Goal: Transaction & Acquisition: Book appointment/travel/reservation

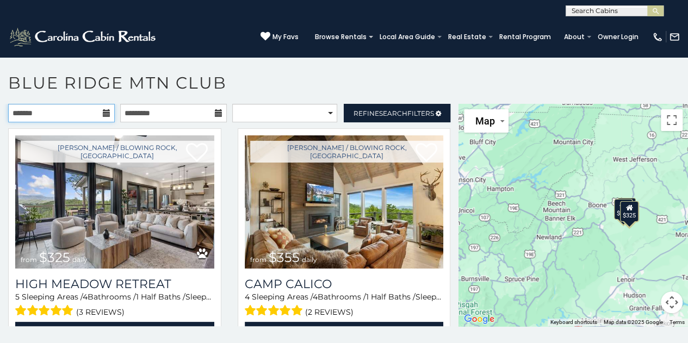
click at [100, 108] on input "text" at bounding box center [61, 113] width 107 height 18
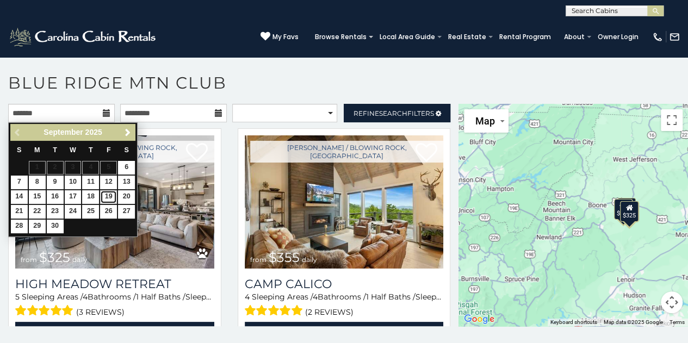
click at [110, 197] on link "19" at bounding box center [108, 197] width 17 height 14
type input "**********"
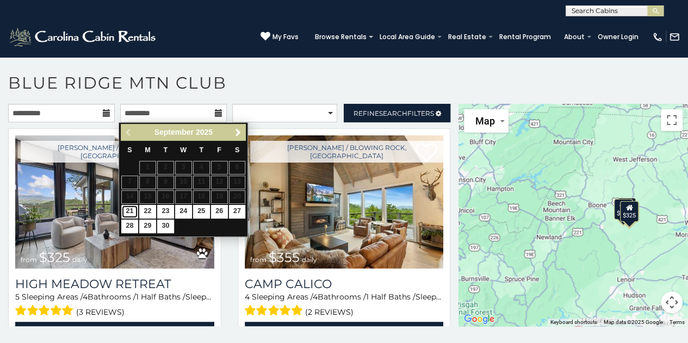
click at [131, 211] on link "21" at bounding box center [129, 212] width 17 height 14
type input "**********"
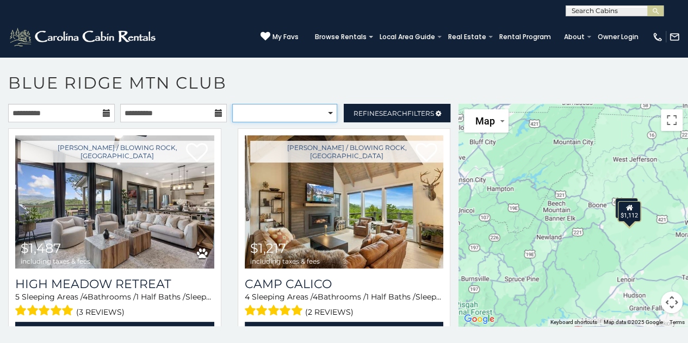
click at [323, 112] on select "**********" at bounding box center [284, 113] width 105 height 18
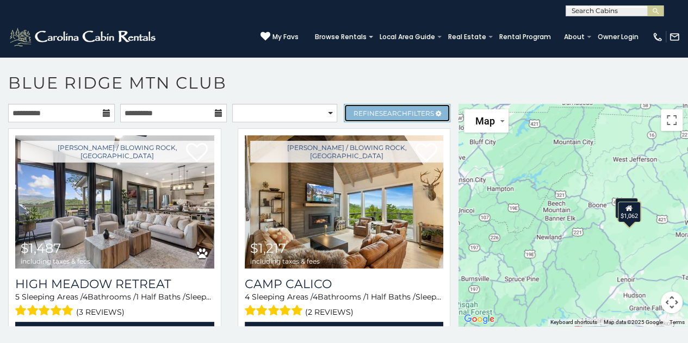
click at [379, 109] on span "Search" at bounding box center [393, 113] width 28 height 8
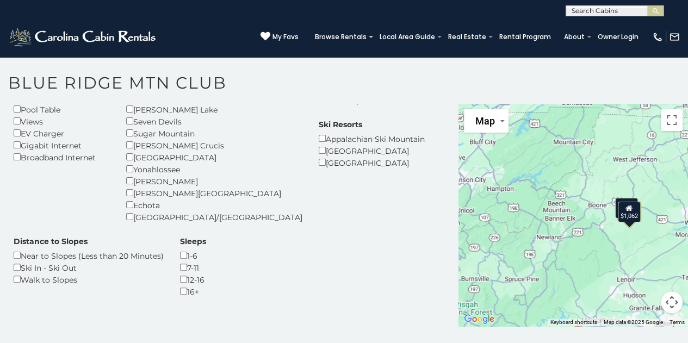
scroll to position [219, 0]
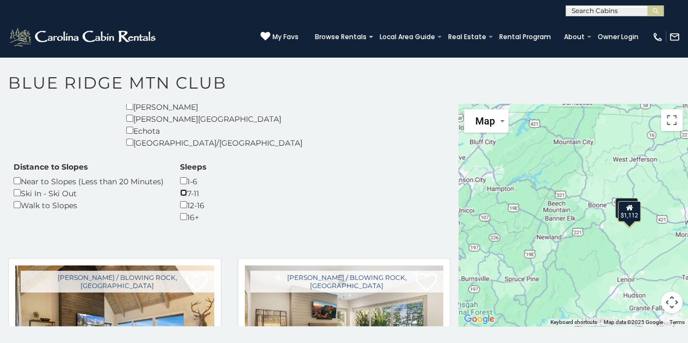
scroll to position [264, 0]
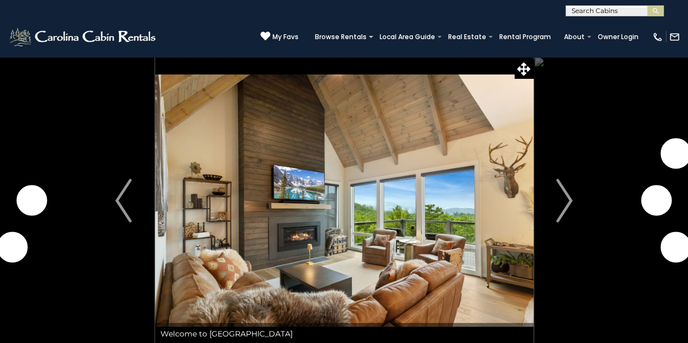
click at [571, 202] on img "Next" at bounding box center [564, 201] width 16 height 44
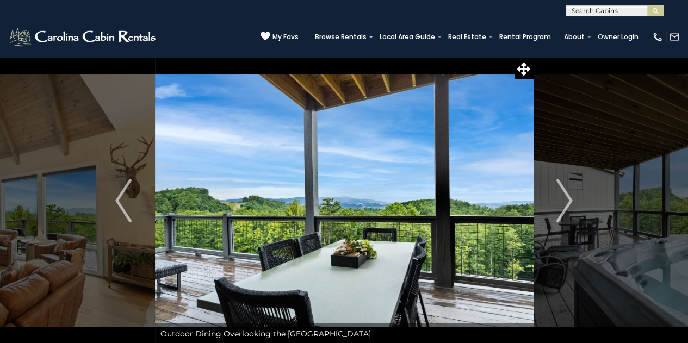
click at [571, 202] on img "Next" at bounding box center [564, 201] width 16 height 44
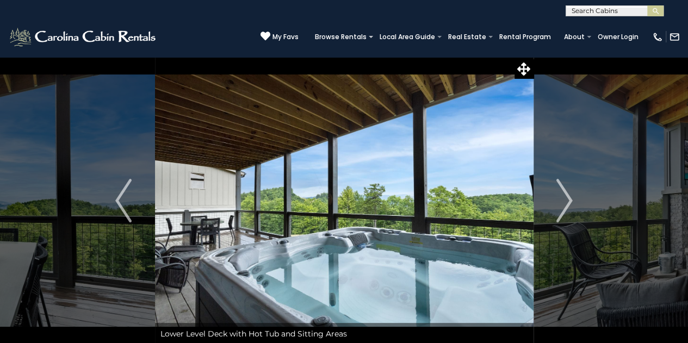
click at [571, 202] on img "Next" at bounding box center [564, 201] width 16 height 44
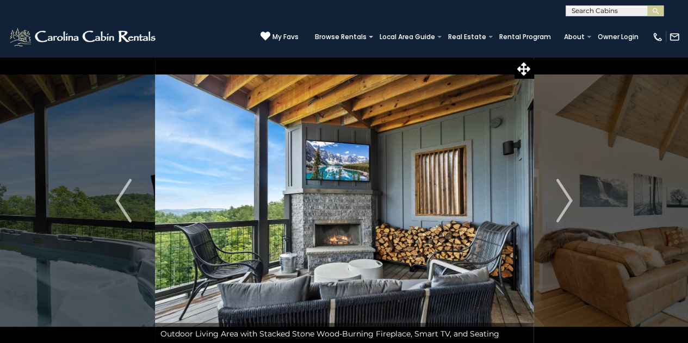
click at [571, 202] on img "Next" at bounding box center [564, 201] width 16 height 44
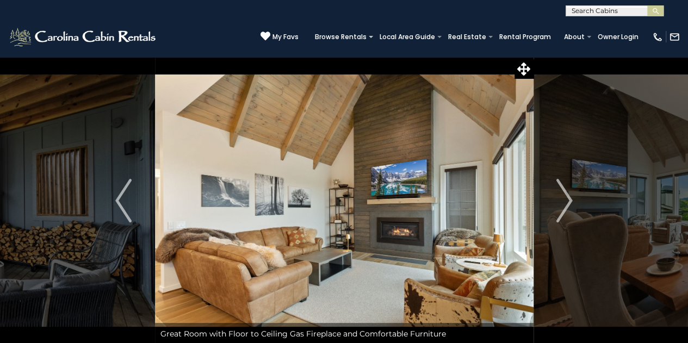
click at [571, 202] on img "Next" at bounding box center [564, 201] width 16 height 44
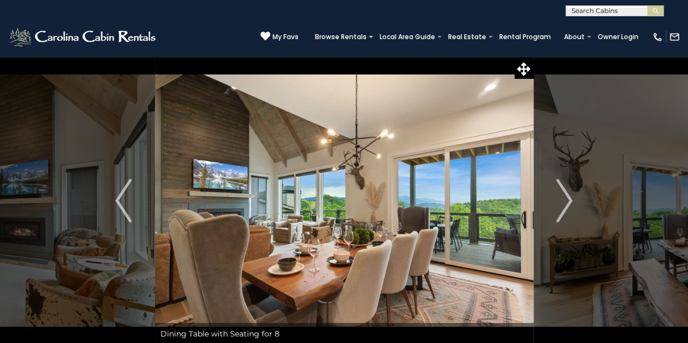
click at [571, 202] on img "Next" at bounding box center [564, 201] width 16 height 44
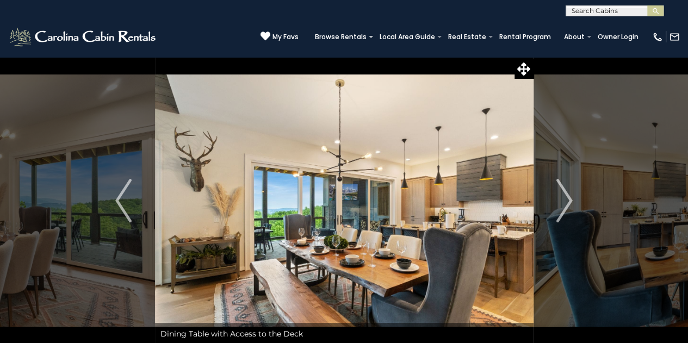
click at [571, 202] on img "Next" at bounding box center [564, 201] width 16 height 44
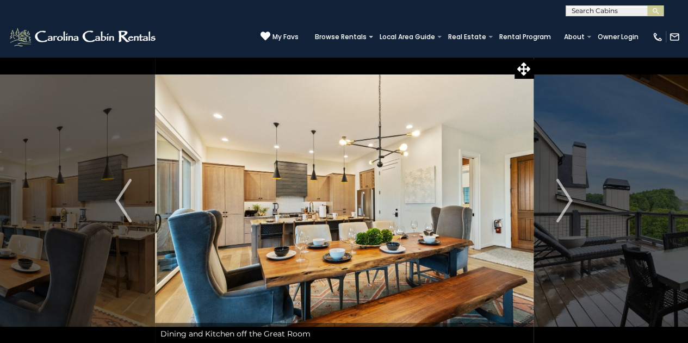
click at [571, 202] on img "Next" at bounding box center [564, 201] width 16 height 44
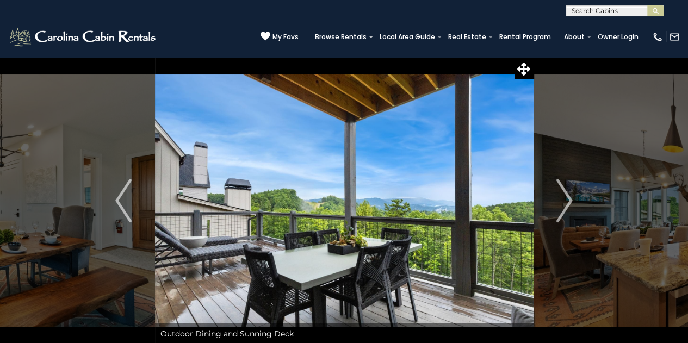
click at [571, 202] on img "Next" at bounding box center [564, 201] width 16 height 44
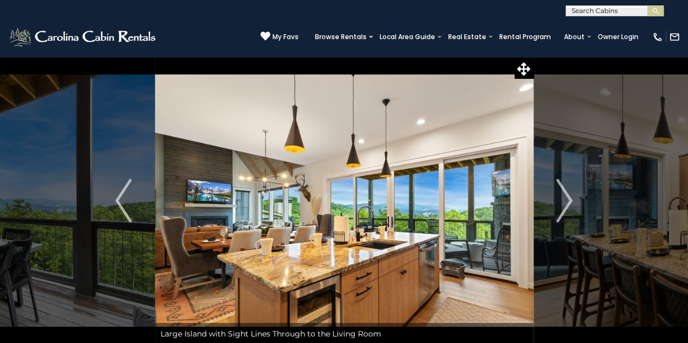
click at [571, 202] on img "Next" at bounding box center [564, 201] width 16 height 44
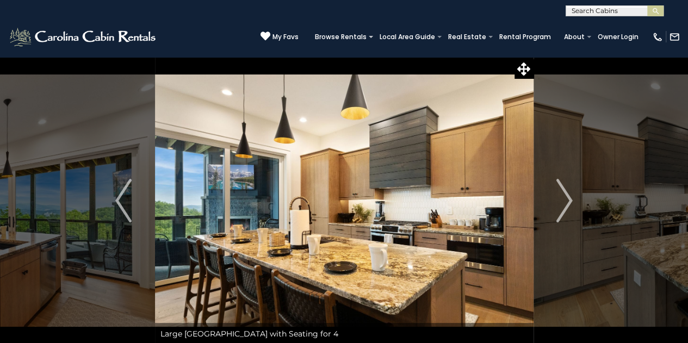
click at [571, 202] on img "Next" at bounding box center [564, 201] width 16 height 44
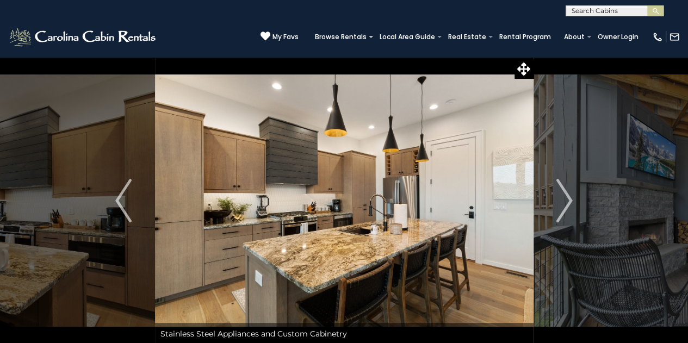
click at [571, 202] on img "Next" at bounding box center [564, 201] width 16 height 44
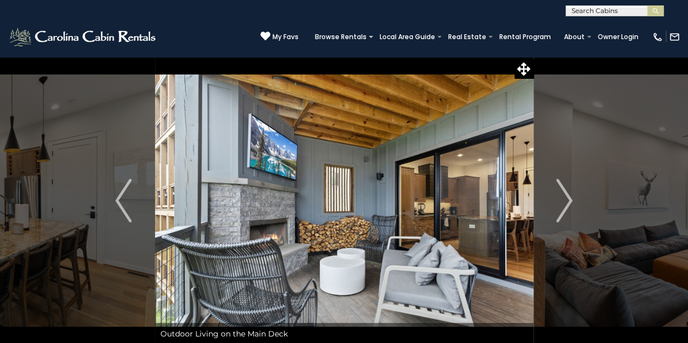
click at [571, 202] on img "Next" at bounding box center [564, 201] width 16 height 44
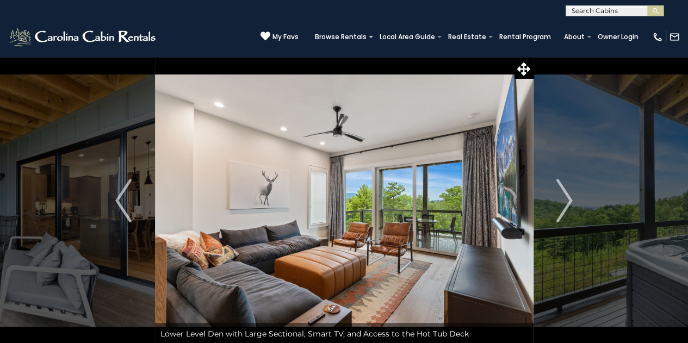
click at [571, 202] on img "Next" at bounding box center [564, 201] width 16 height 44
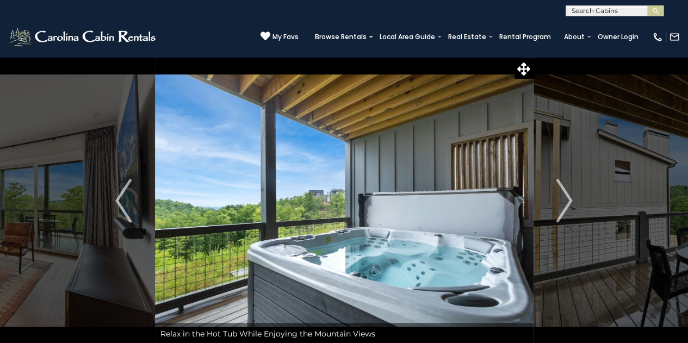
click at [571, 202] on img "Next" at bounding box center [564, 201] width 16 height 44
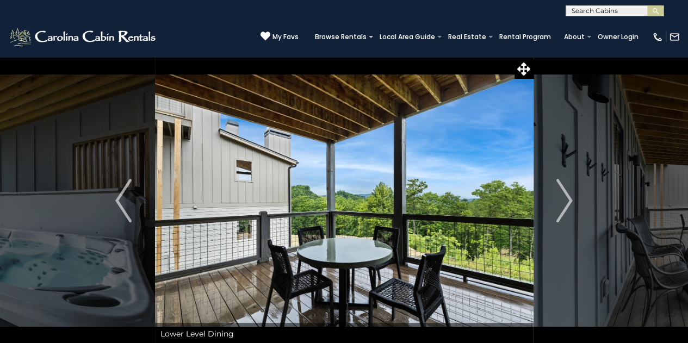
click at [571, 202] on img "Next" at bounding box center [564, 201] width 16 height 44
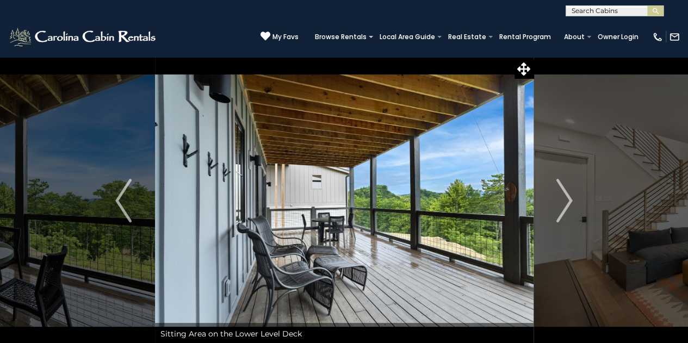
click at [571, 202] on img "Next" at bounding box center [564, 201] width 16 height 44
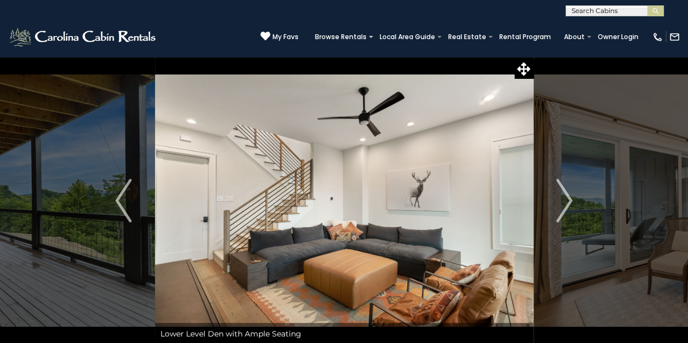
click at [571, 202] on img "Next" at bounding box center [564, 201] width 16 height 44
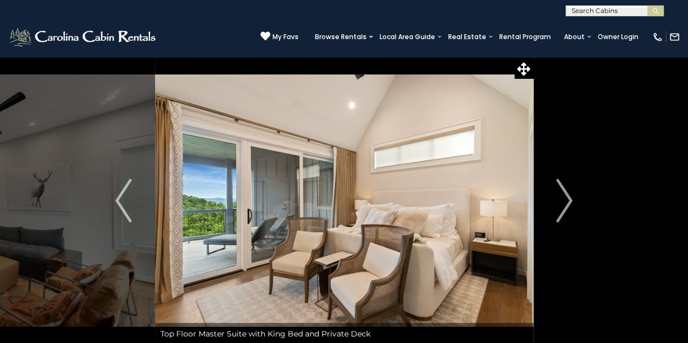
click at [571, 202] on img "Next" at bounding box center [564, 201] width 16 height 44
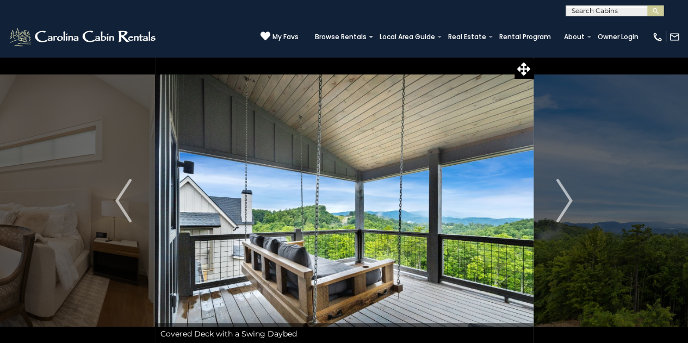
click at [571, 202] on img "Next" at bounding box center [564, 201] width 16 height 44
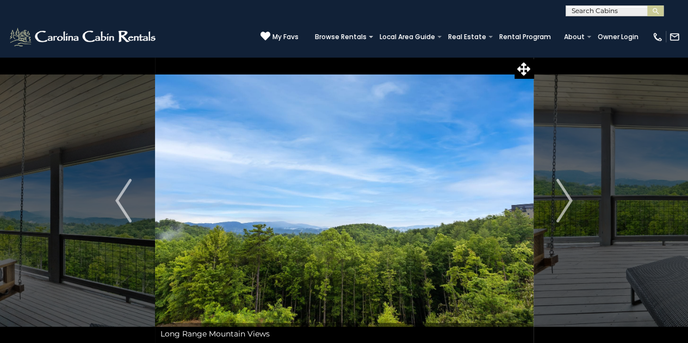
click at [571, 202] on img "Next" at bounding box center [564, 201] width 16 height 44
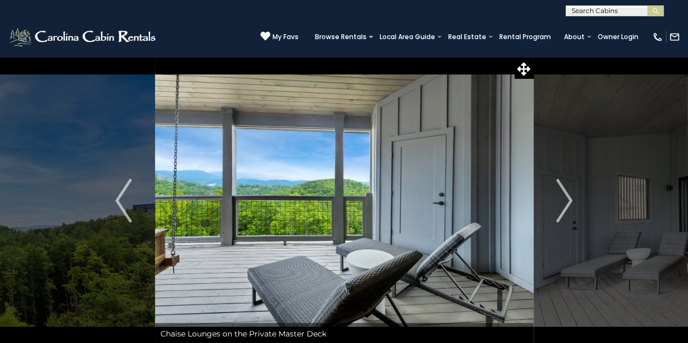
click at [571, 202] on img "Next" at bounding box center [564, 201] width 16 height 44
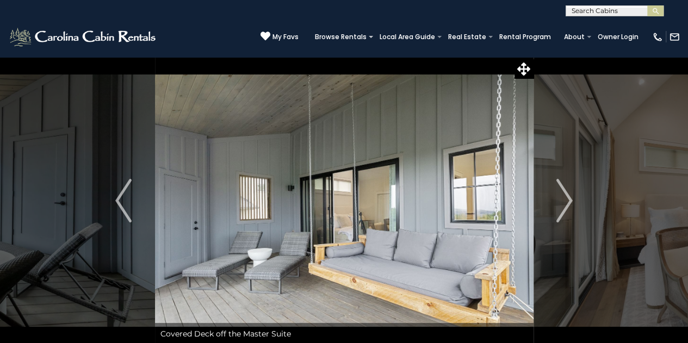
click at [571, 202] on img "Next" at bounding box center [564, 201] width 16 height 44
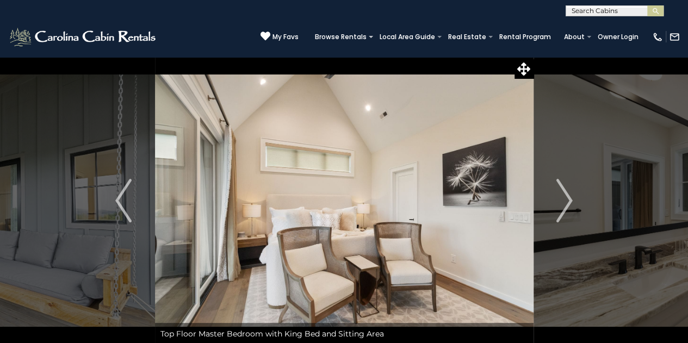
click at [571, 202] on img "Next" at bounding box center [564, 201] width 16 height 44
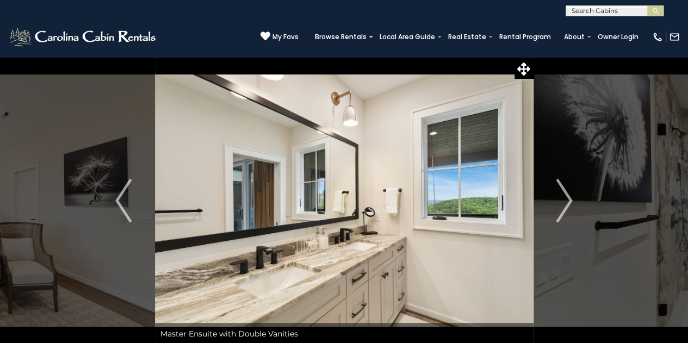
click at [571, 202] on img "Next" at bounding box center [564, 201] width 16 height 44
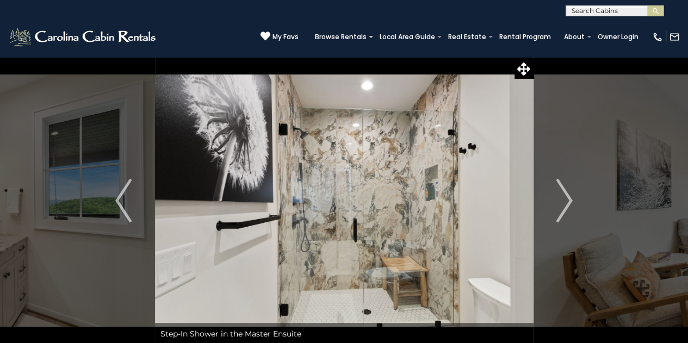
click at [571, 202] on img "Next" at bounding box center [564, 201] width 16 height 44
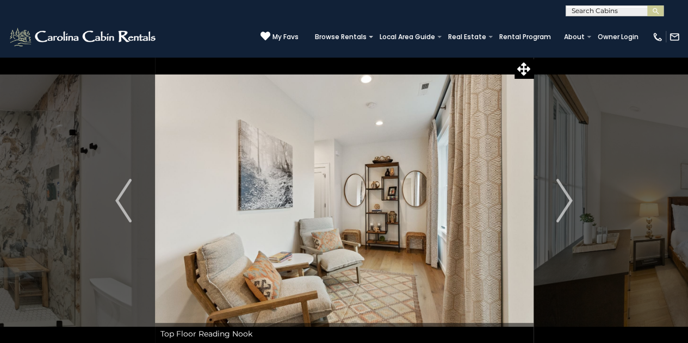
click at [571, 202] on img "Next" at bounding box center [564, 201] width 16 height 44
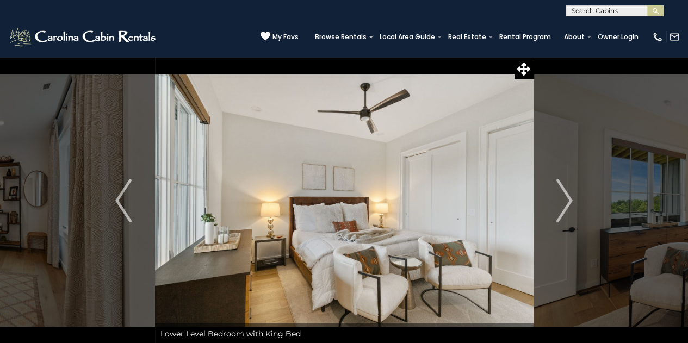
click at [571, 202] on img "Next" at bounding box center [564, 201] width 16 height 44
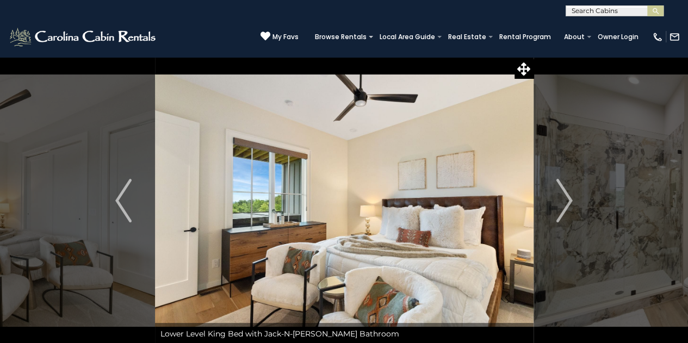
click at [571, 202] on img "Next" at bounding box center [564, 201] width 16 height 44
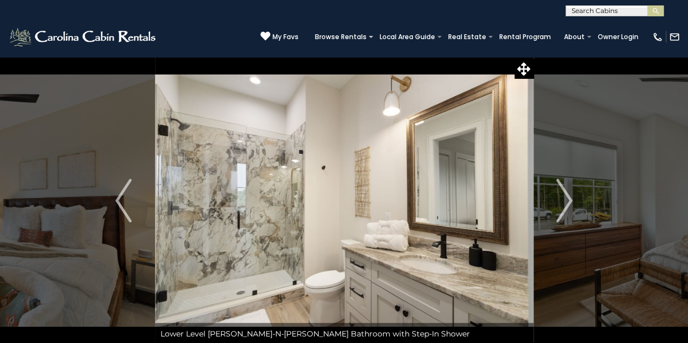
click at [571, 202] on img "Next" at bounding box center [564, 201] width 16 height 44
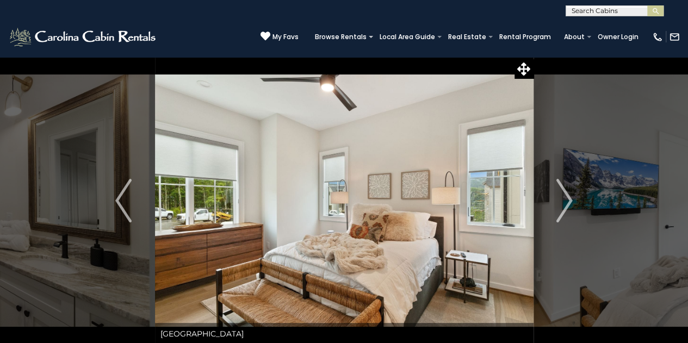
click at [571, 202] on img "Next" at bounding box center [564, 201] width 16 height 44
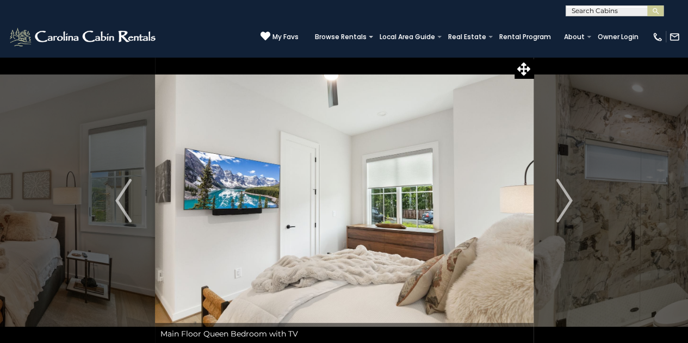
click at [571, 202] on img "Next" at bounding box center [564, 201] width 16 height 44
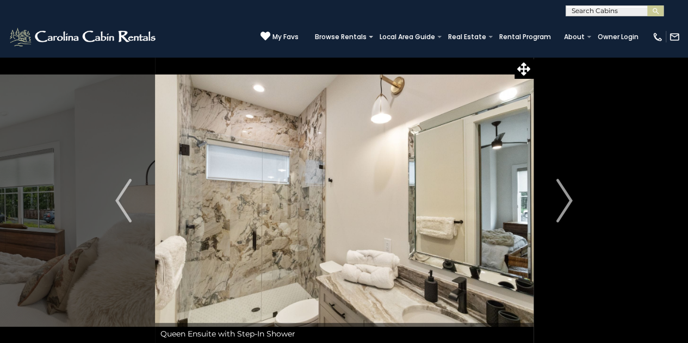
click at [571, 202] on img "Next" at bounding box center [564, 201] width 16 height 44
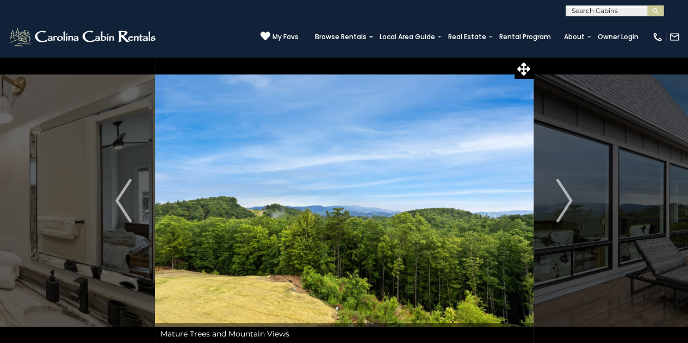
click at [571, 202] on img "Next" at bounding box center [564, 201] width 16 height 44
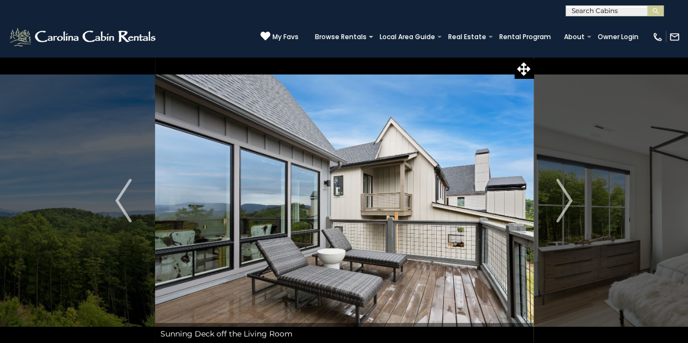
click at [571, 202] on img "Next" at bounding box center [564, 201] width 16 height 44
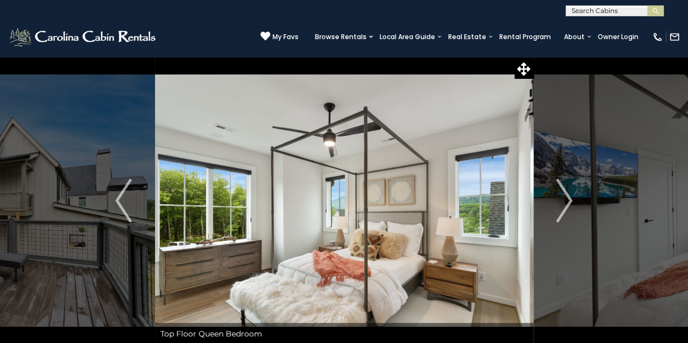
click at [571, 202] on img "Next" at bounding box center [564, 201] width 16 height 44
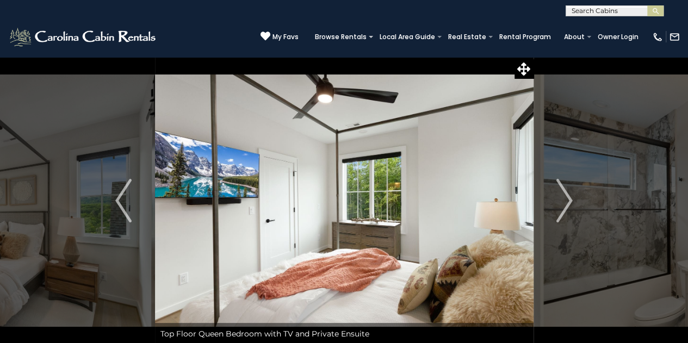
click at [571, 202] on img "Next" at bounding box center [564, 201] width 16 height 44
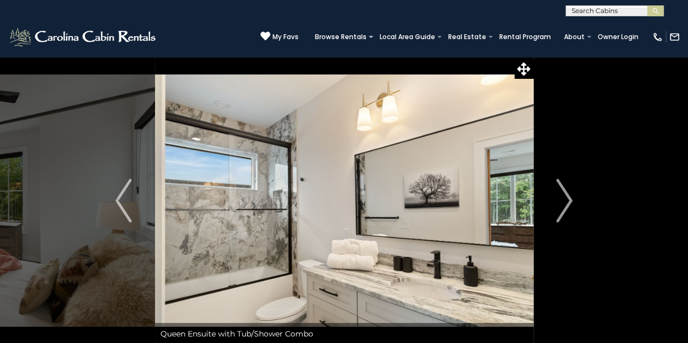
click at [571, 202] on img "Next" at bounding box center [564, 201] width 16 height 44
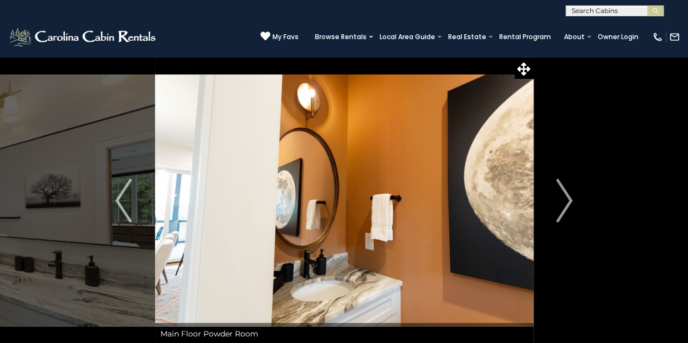
click at [571, 202] on img "Next" at bounding box center [564, 201] width 16 height 44
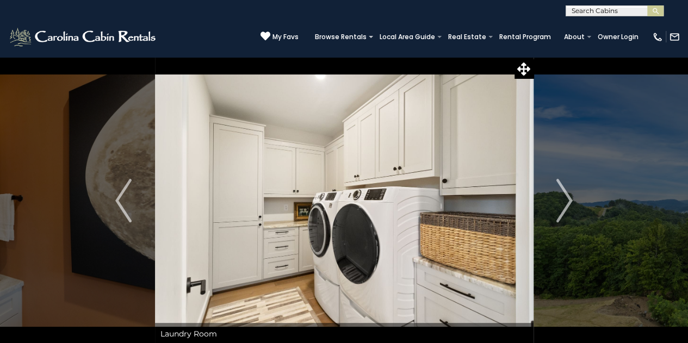
click at [571, 202] on img "Next" at bounding box center [564, 201] width 16 height 44
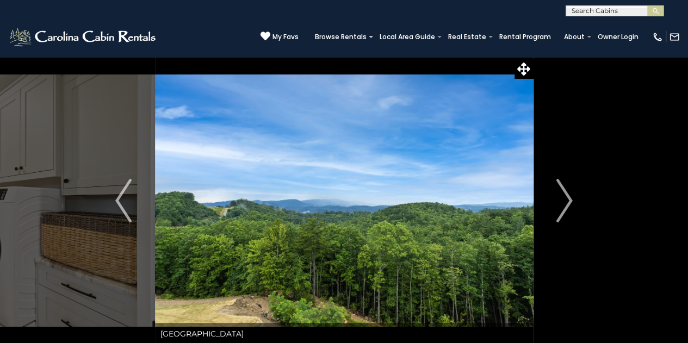
click at [571, 202] on img "Next" at bounding box center [564, 201] width 16 height 44
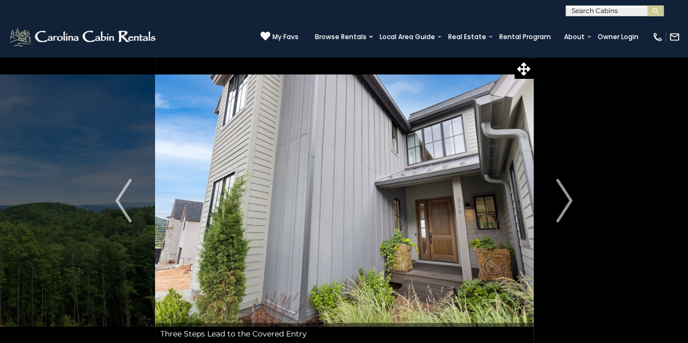
click at [571, 202] on img "Next" at bounding box center [564, 201] width 16 height 44
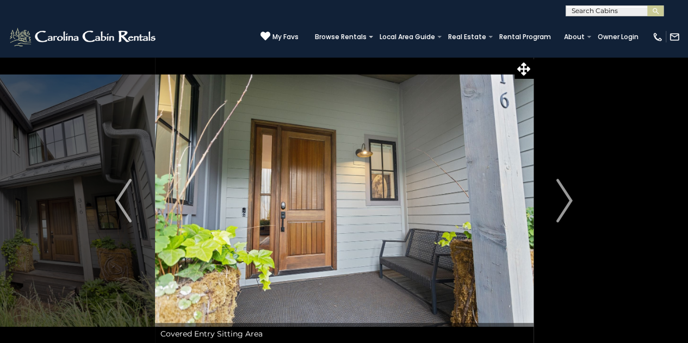
click at [571, 202] on img "Next" at bounding box center [564, 201] width 16 height 44
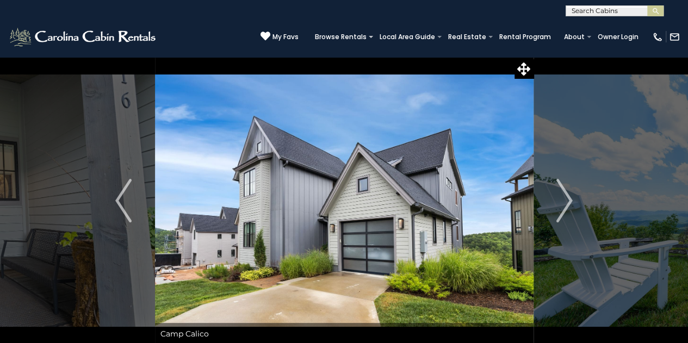
click at [571, 202] on img "Next" at bounding box center [564, 201] width 16 height 44
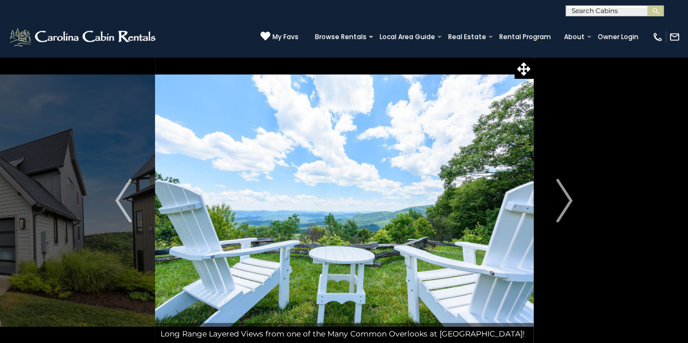
click at [571, 202] on img "Next" at bounding box center [564, 201] width 16 height 44
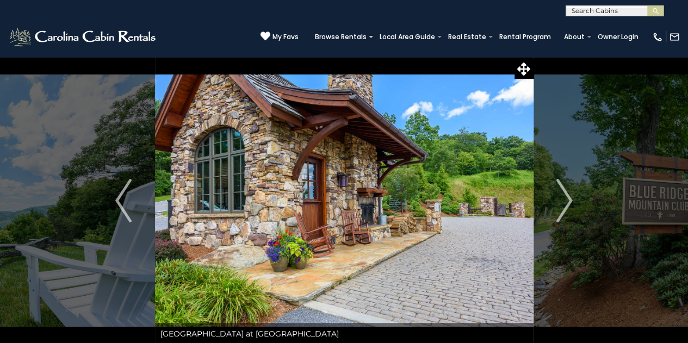
click at [571, 202] on img "Next" at bounding box center [564, 201] width 16 height 44
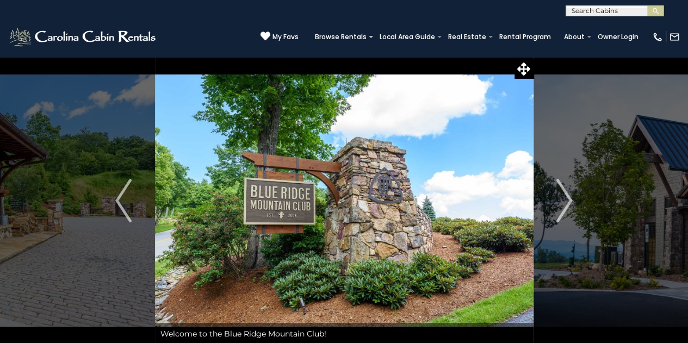
click at [571, 202] on img "Next" at bounding box center [564, 201] width 16 height 44
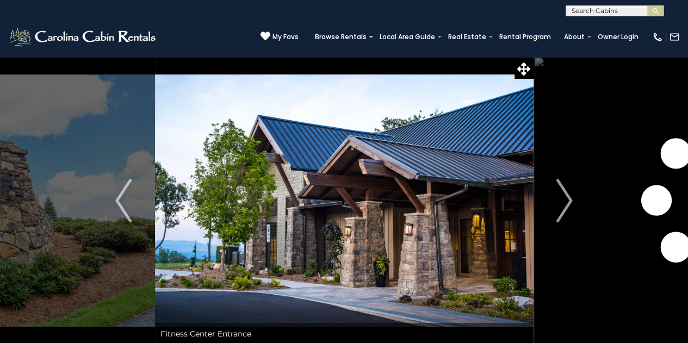
click at [571, 202] on img "Next" at bounding box center [564, 201] width 16 height 44
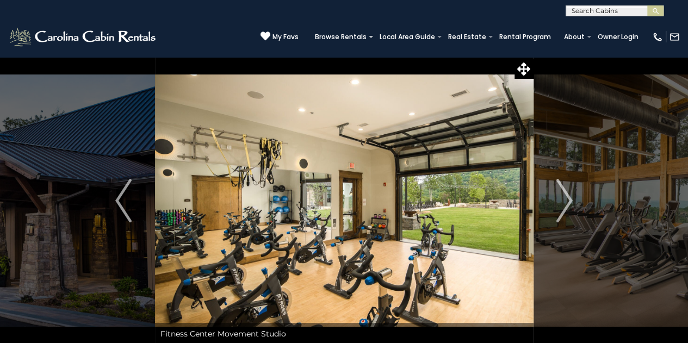
click at [571, 202] on img "Next" at bounding box center [564, 201] width 16 height 44
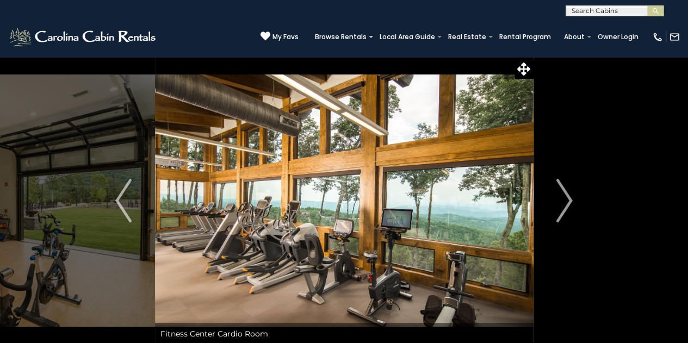
click at [571, 202] on img "Next" at bounding box center [564, 201] width 16 height 44
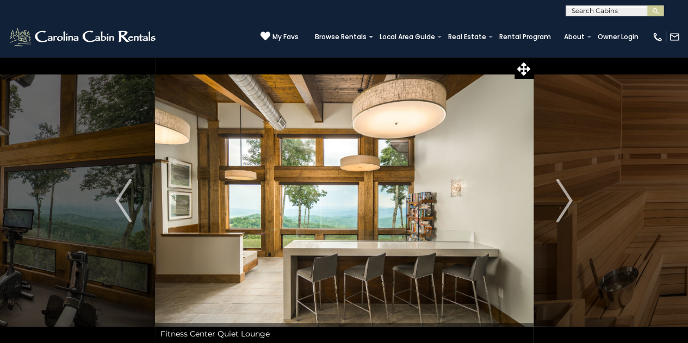
click at [571, 202] on img "Next" at bounding box center [564, 201] width 16 height 44
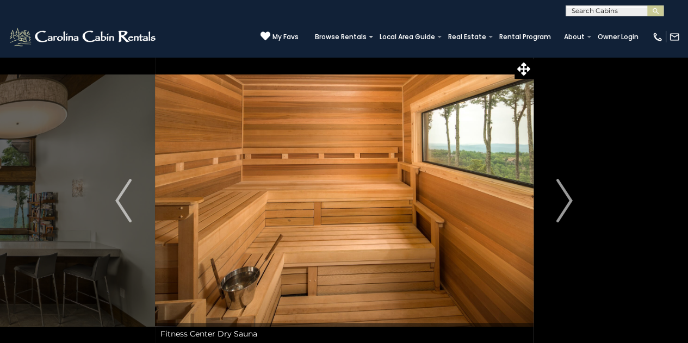
click at [571, 202] on img "Next" at bounding box center [564, 201] width 16 height 44
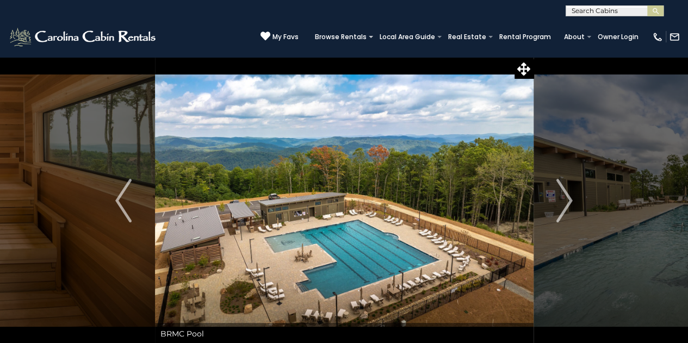
click at [571, 202] on img "Next" at bounding box center [564, 201] width 16 height 44
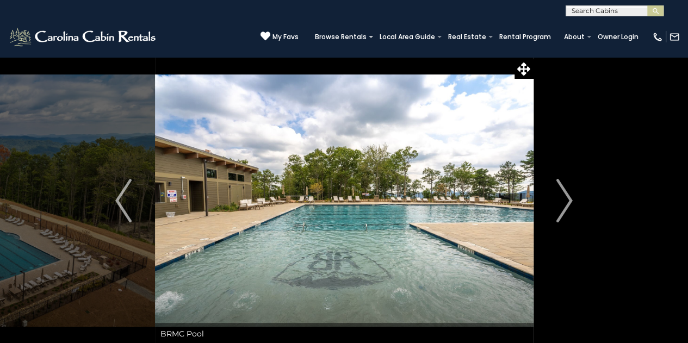
click at [571, 202] on img "Next" at bounding box center [564, 201] width 16 height 44
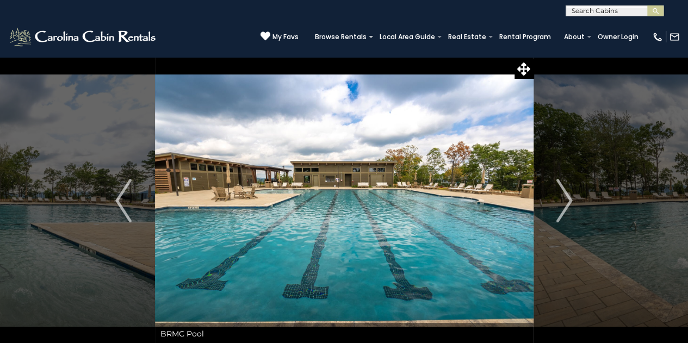
click at [571, 202] on img "Next" at bounding box center [564, 201] width 16 height 44
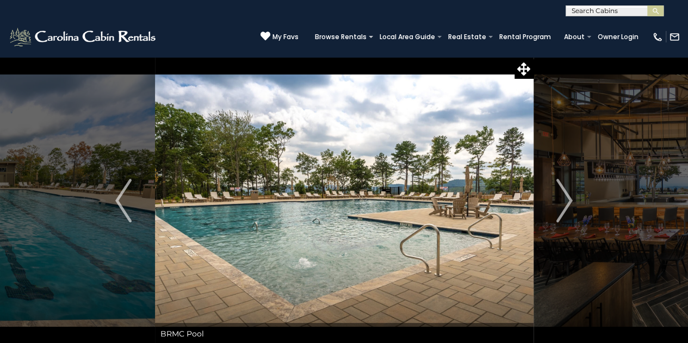
click at [571, 202] on img "Next" at bounding box center [564, 201] width 16 height 44
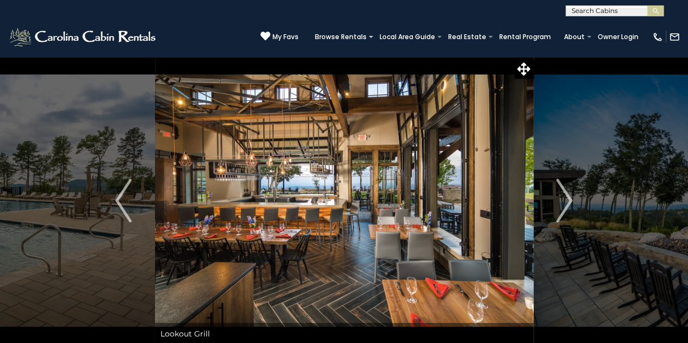
click at [571, 202] on img "Next" at bounding box center [564, 201] width 16 height 44
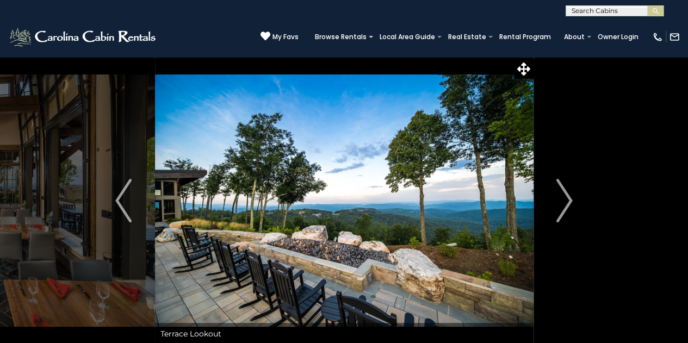
click at [571, 202] on img "Next" at bounding box center [564, 201] width 16 height 44
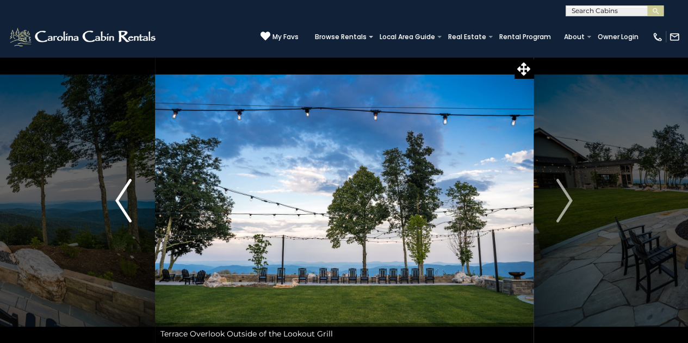
click at [121, 193] on img "Previous" at bounding box center [123, 201] width 16 height 44
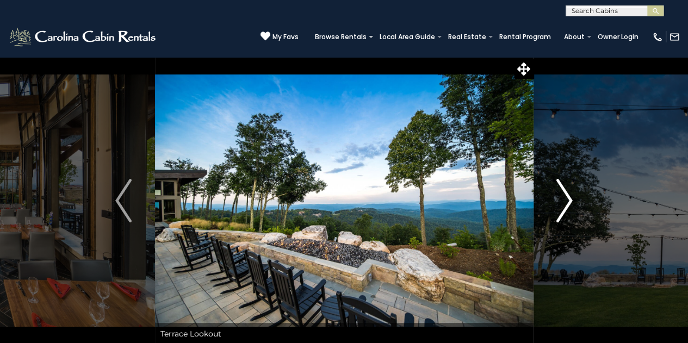
click at [569, 201] on img "Next" at bounding box center [564, 201] width 16 height 44
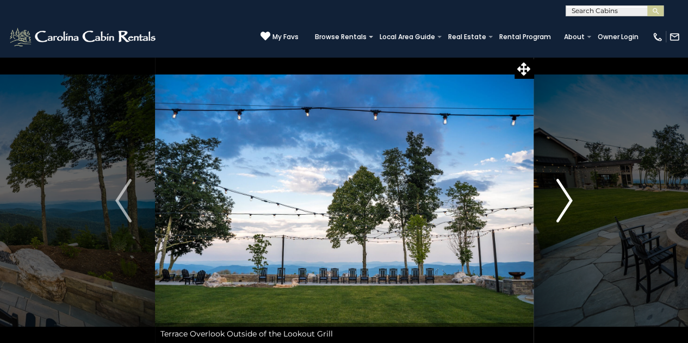
click at [569, 201] on img "Next" at bounding box center [564, 201] width 16 height 44
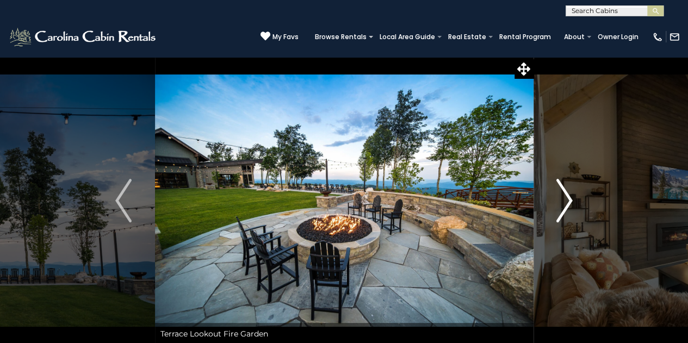
click at [569, 201] on img "Next" at bounding box center [564, 201] width 16 height 44
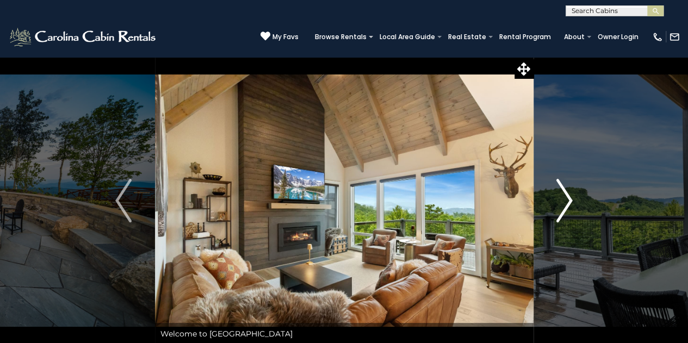
click at [569, 201] on img "Next" at bounding box center [564, 201] width 16 height 44
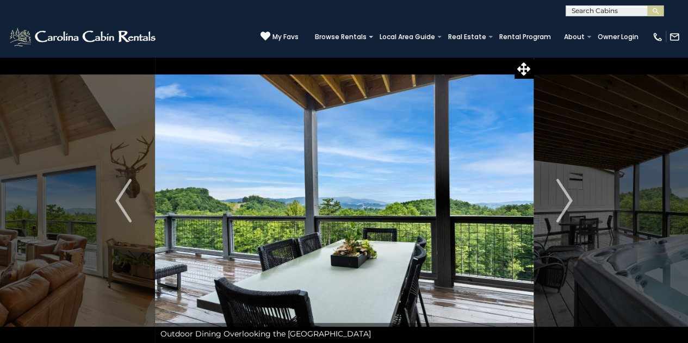
click at [225, 47] on div "(828) 295-6000 My Favs Browse Rentals Local Area Guide Activities & Attractions…" at bounding box center [344, 36] width 688 height 41
click at [527, 71] on icon at bounding box center [523, 69] width 13 height 13
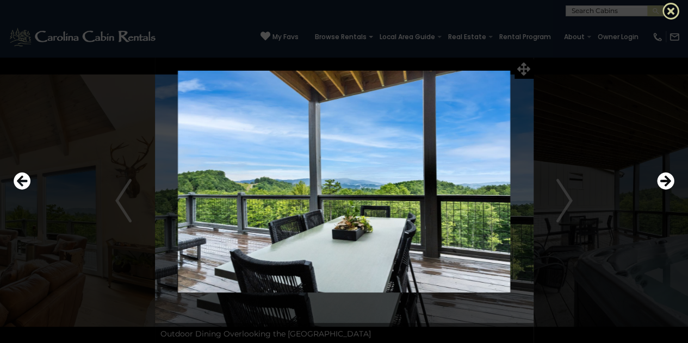
click at [669, 11] on icon at bounding box center [671, 10] width 17 height 17
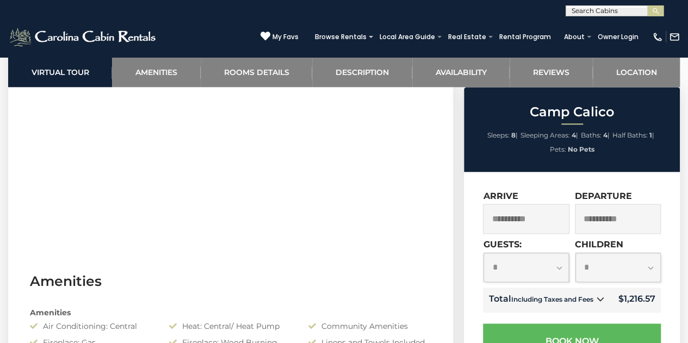
scroll to position [605, 0]
click at [598, 307] on link at bounding box center [600, 300] width 14 height 14
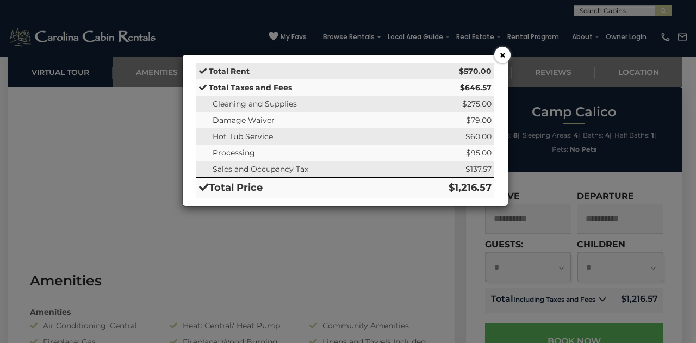
click at [501, 53] on button "×" at bounding box center [502, 55] width 16 height 16
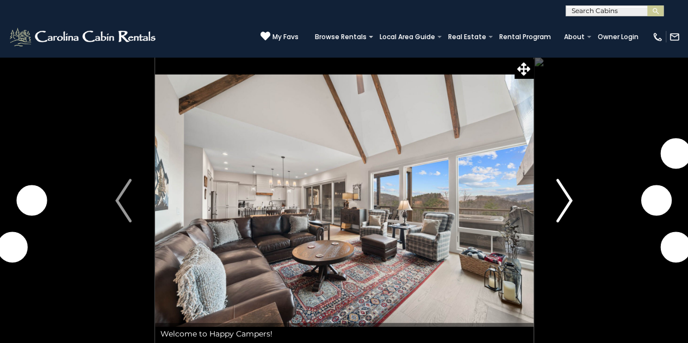
click at [563, 202] on img "Next" at bounding box center [564, 201] width 16 height 44
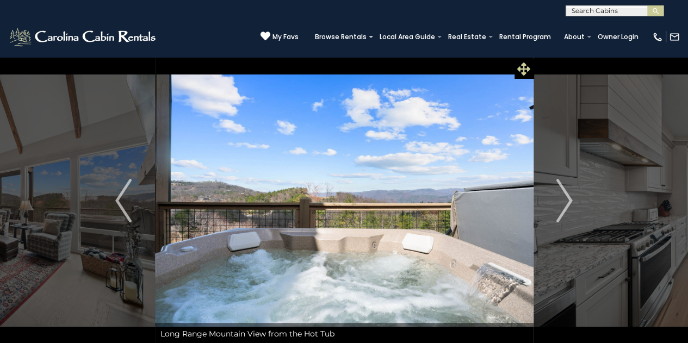
click at [521, 64] on icon at bounding box center [523, 69] width 13 height 13
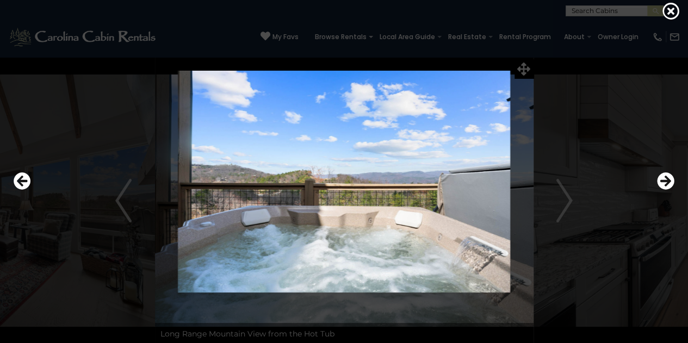
click at [570, 199] on img at bounding box center [344, 182] width 559 height 222
click at [663, 180] on icon "Next" at bounding box center [665, 181] width 17 height 17
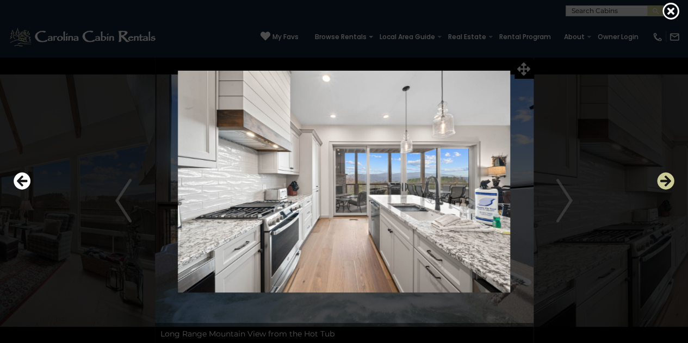
click at [663, 180] on icon "Next" at bounding box center [665, 181] width 17 height 17
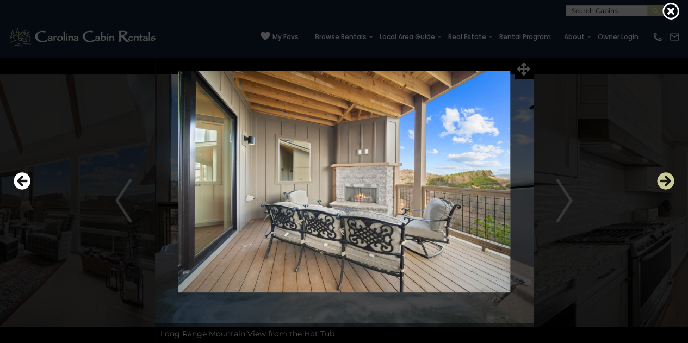
click at [663, 180] on icon "Next" at bounding box center [665, 181] width 17 height 17
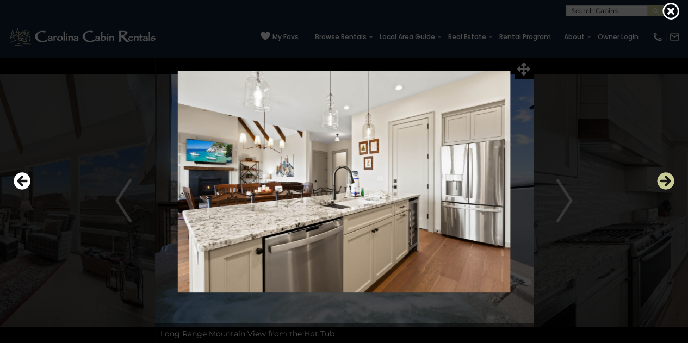
click at [663, 180] on icon "Next" at bounding box center [665, 181] width 17 height 17
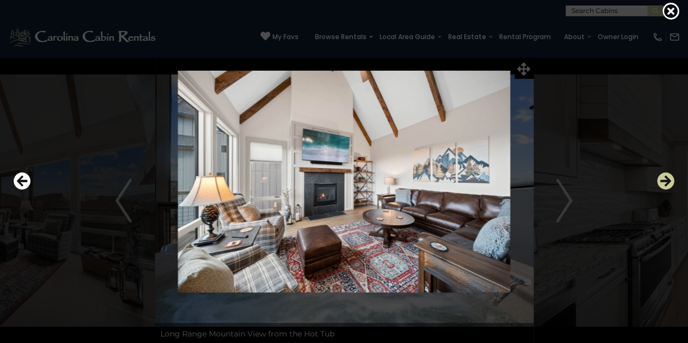
click at [663, 180] on icon "Next" at bounding box center [665, 181] width 17 height 17
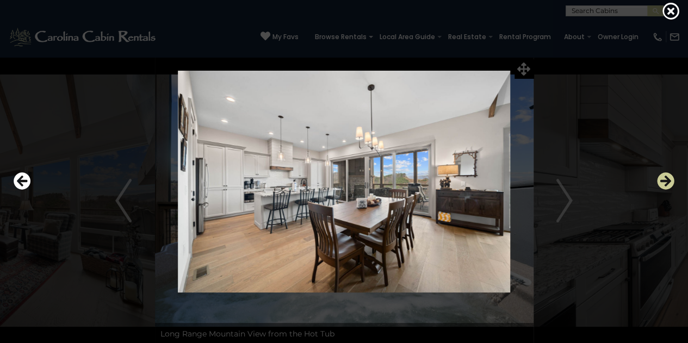
click at [663, 180] on icon "Next" at bounding box center [665, 181] width 17 height 17
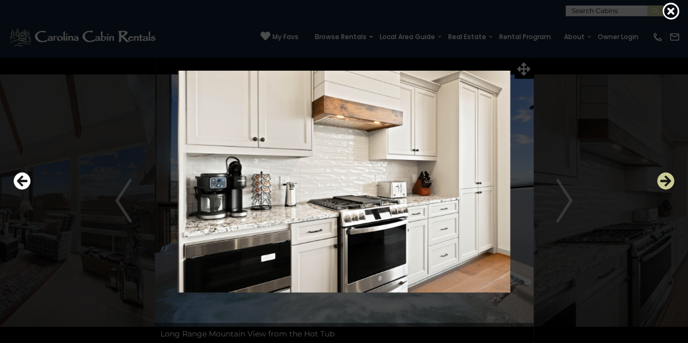
click at [663, 180] on icon "Next" at bounding box center [665, 181] width 17 height 17
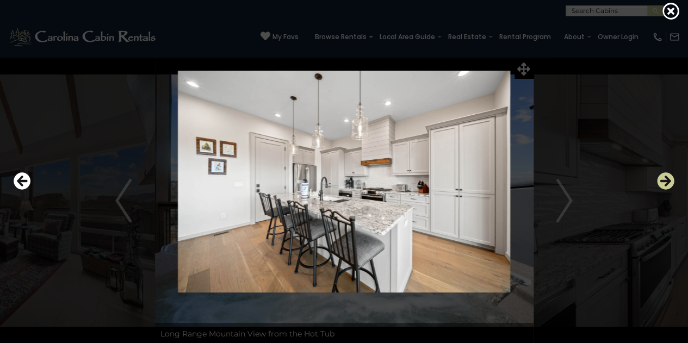
click at [663, 180] on icon "Next" at bounding box center [665, 181] width 17 height 17
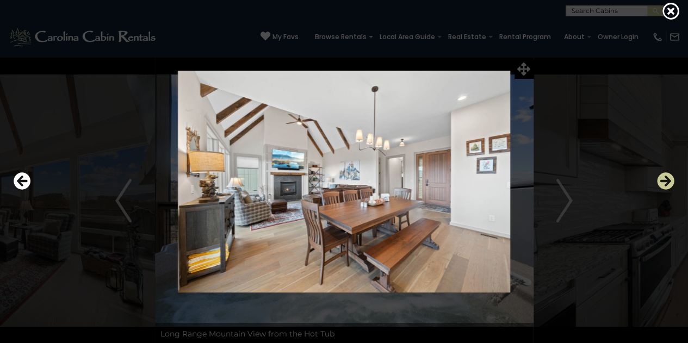
click at [663, 180] on icon "Next" at bounding box center [665, 181] width 17 height 17
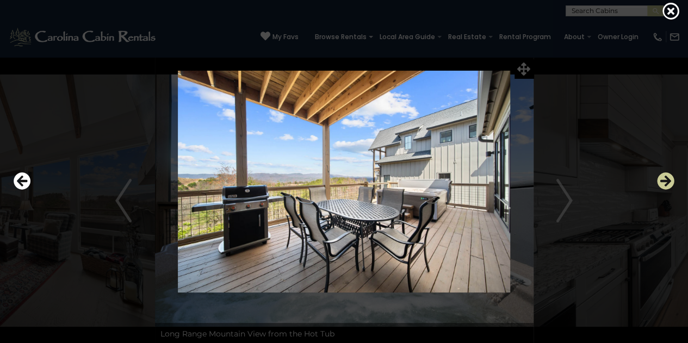
click at [663, 180] on icon "Next" at bounding box center [665, 181] width 17 height 17
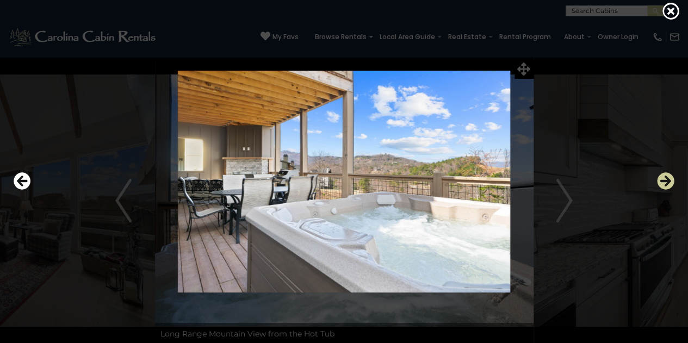
click at [663, 180] on icon "Next" at bounding box center [665, 181] width 17 height 17
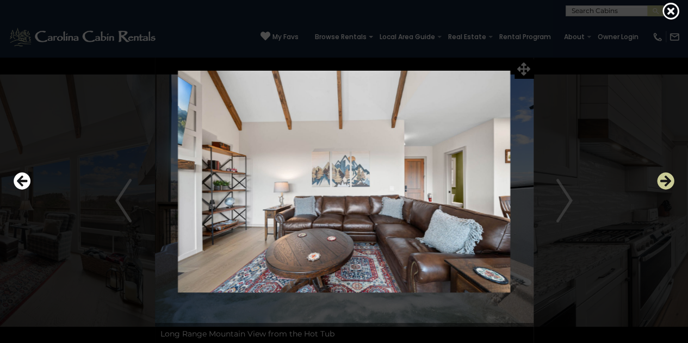
click at [663, 180] on icon "Next" at bounding box center [665, 181] width 17 height 17
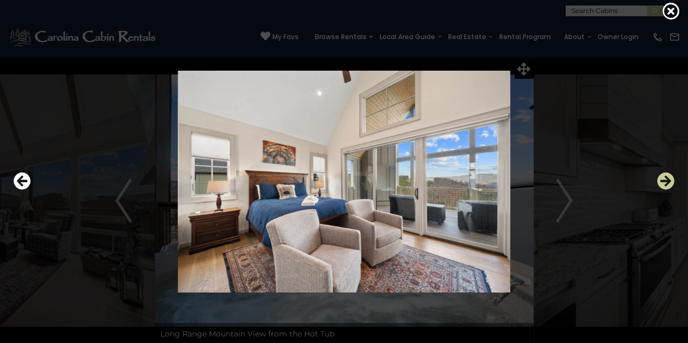
click at [663, 180] on icon "Next" at bounding box center [665, 181] width 17 height 17
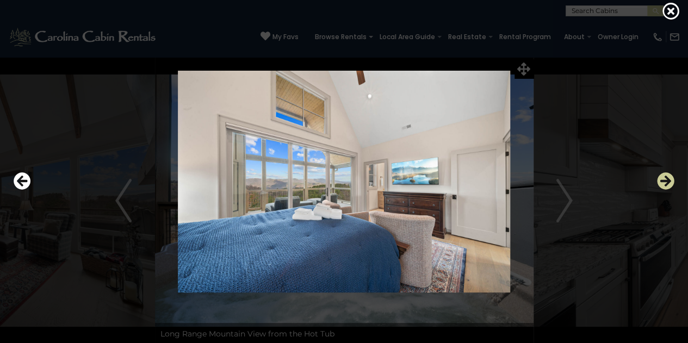
click at [663, 180] on icon "Next" at bounding box center [665, 181] width 17 height 17
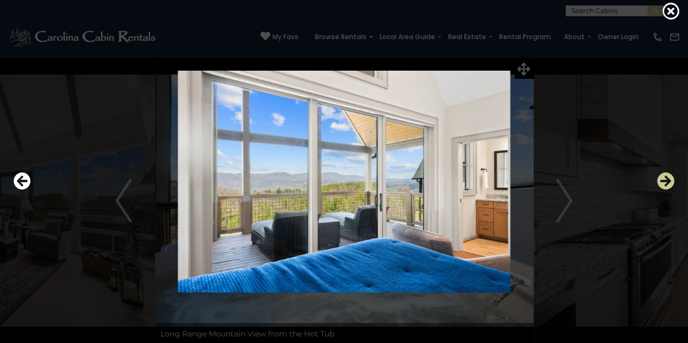
click at [663, 180] on icon "Next" at bounding box center [665, 181] width 17 height 17
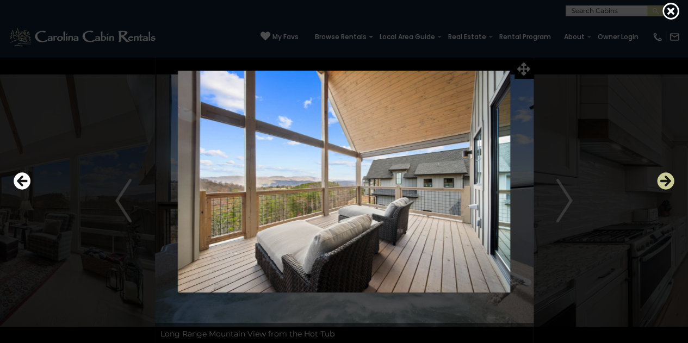
click at [663, 180] on icon "Next" at bounding box center [665, 181] width 17 height 17
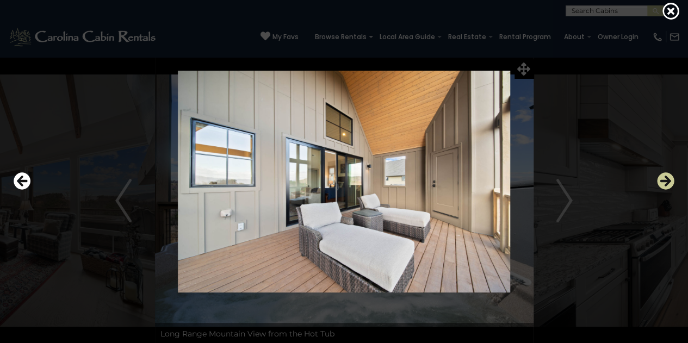
click at [663, 180] on icon "Next" at bounding box center [665, 181] width 17 height 17
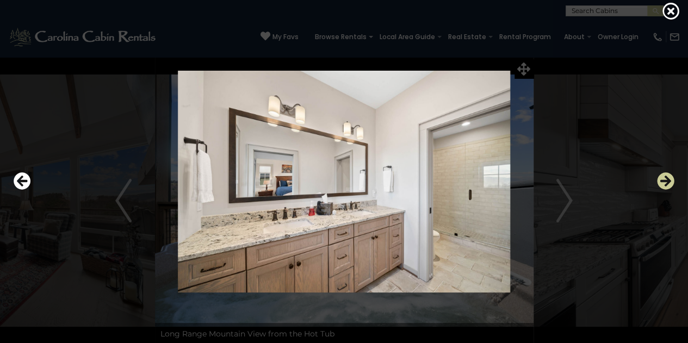
click at [663, 180] on icon "Next" at bounding box center [665, 181] width 17 height 17
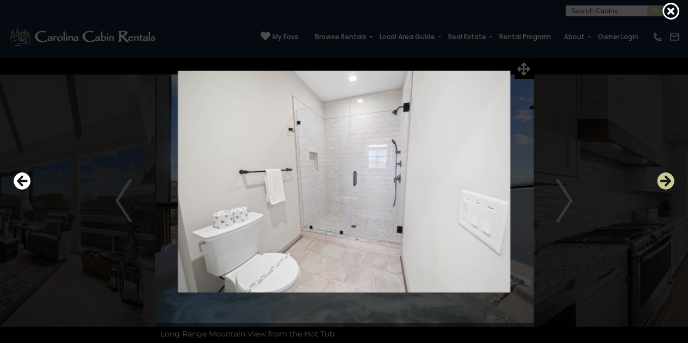
click at [663, 180] on icon "Next" at bounding box center [665, 181] width 17 height 17
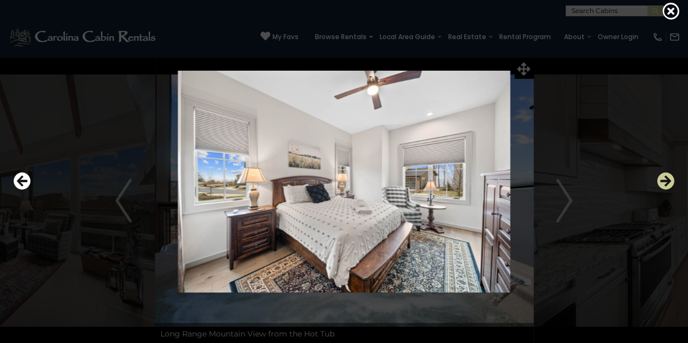
click at [663, 180] on icon "Next" at bounding box center [665, 181] width 17 height 17
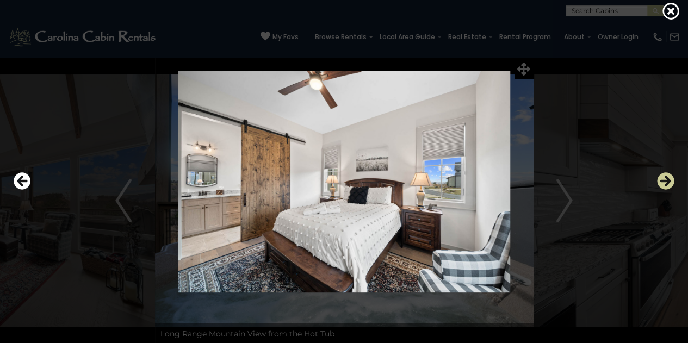
click at [663, 180] on icon "Next" at bounding box center [665, 181] width 17 height 17
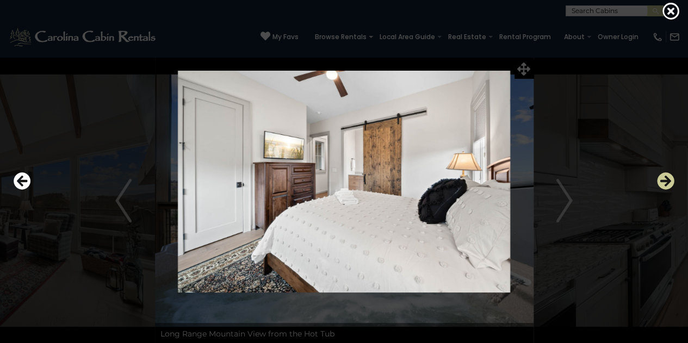
click at [663, 180] on icon "Next" at bounding box center [665, 181] width 17 height 17
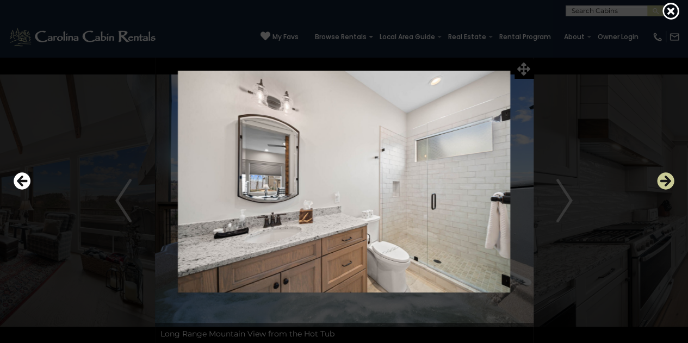
click at [663, 180] on icon "Next" at bounding box center [665, 181] width 17 height 17
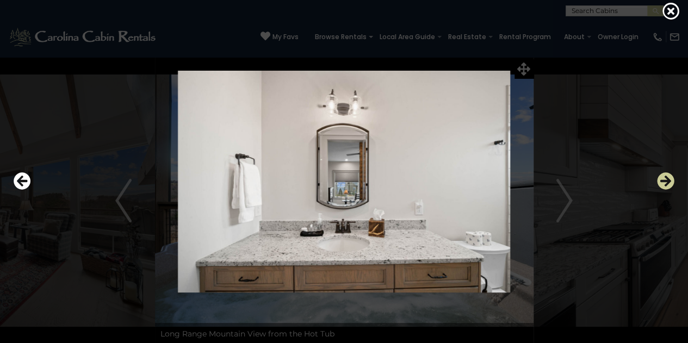
click at [663, 180] on icon "Next" at bounding box center [665, 181] width 17 height 17
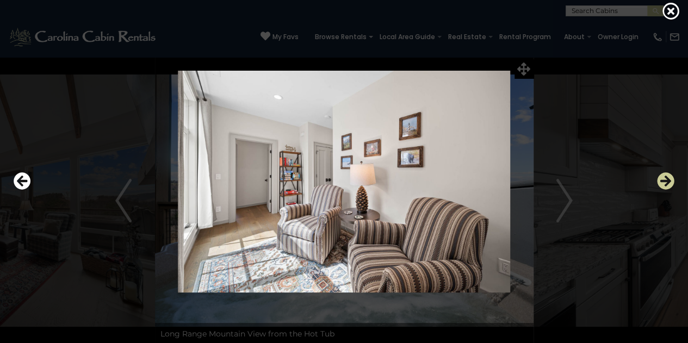
click at [663, 180] on icon "Next" at bounding box center [665, 181] width 17 height 17
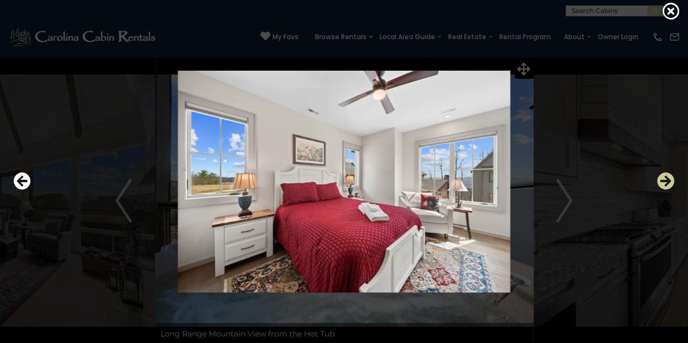
click at [663, 180] on icon "Next" at bounding box center [665, 181] width 17 height 17
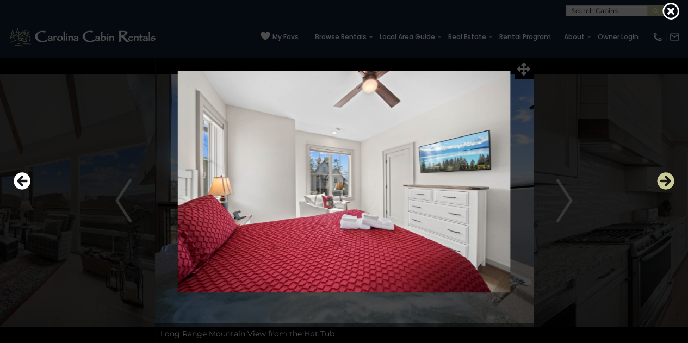
click at [663, 180] on icon "Next" at bounding box center [665, 181] width 17 height 17
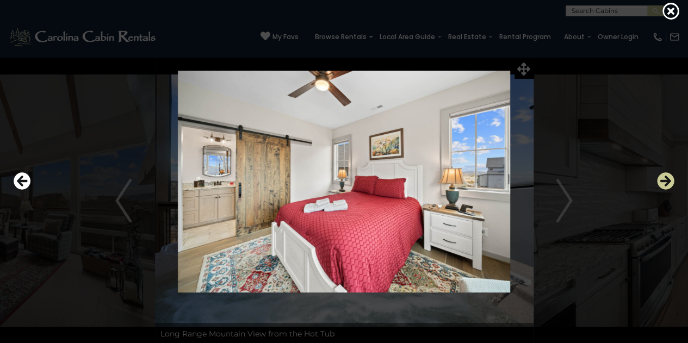
click at [663, 180] on icon "Next" at bounding box center [665, 181] width 17 height 17
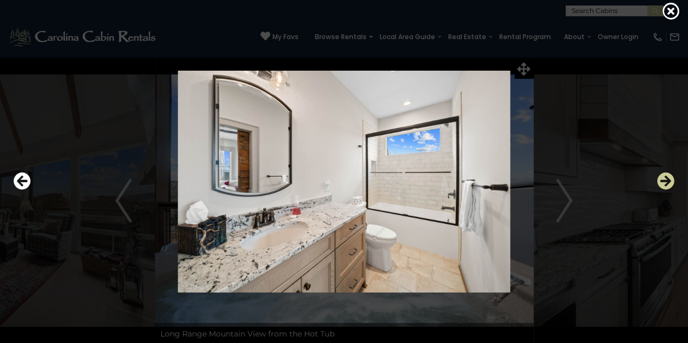
click at [663, 180] on icon "Next" at bounding box center [665, 181] width 17 height 17
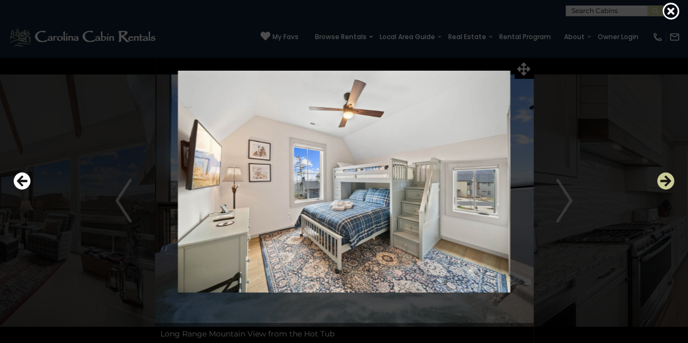
click at [663, 180] on icon "Next" at bounding box center [665, 181] width 17 height 17
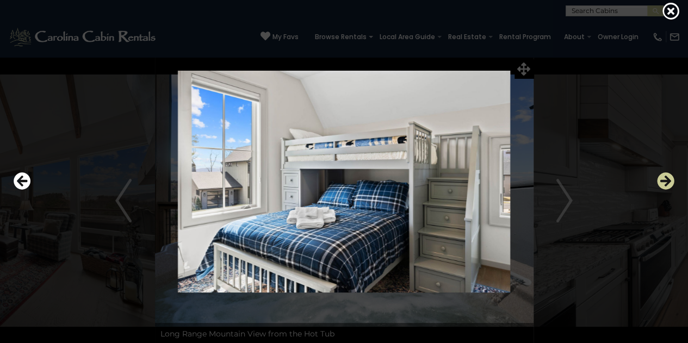
click at [663, 180] on icon "Next" at bounding box center [665, 181] width 17 height 17
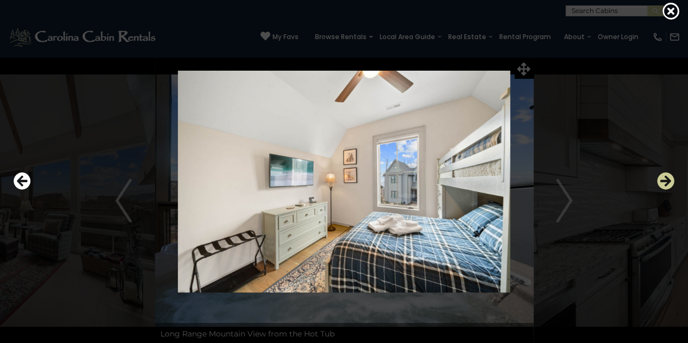
click at [663, 180] on icon "Next" at bounding box center [665, 181] width 17 height 17
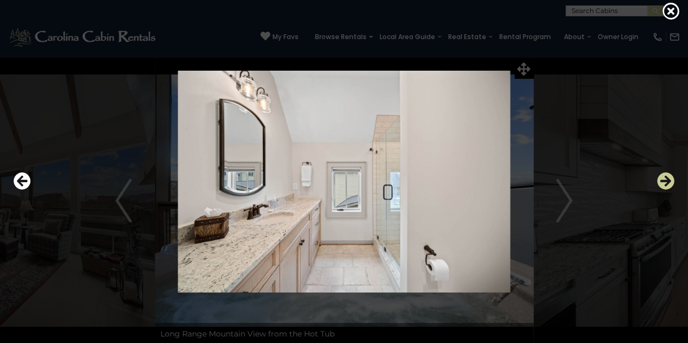
click at [663, 180] on icon "Next" at bounding box center [665, 181] width 17 height 17
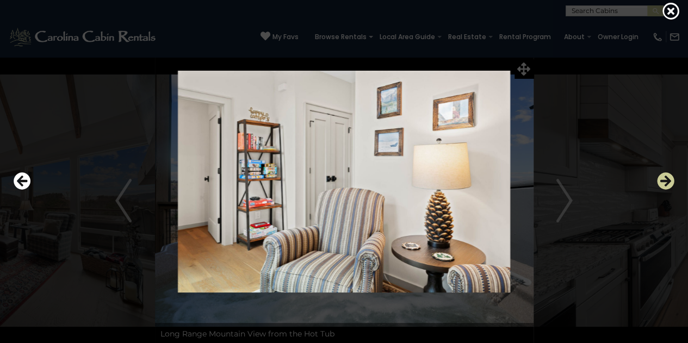
click at [663, 180] on icon "Next" at bounding box center [665, 181] width 17 height 17
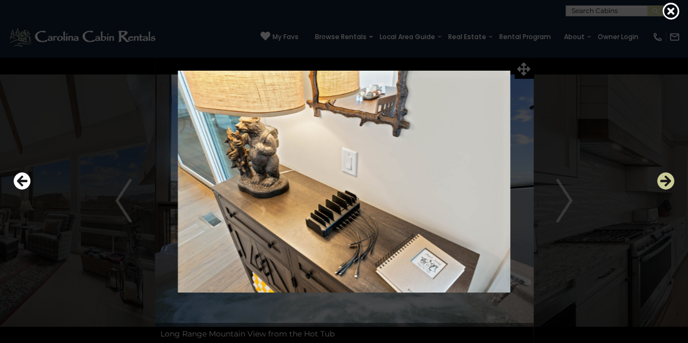
click at [663, 180] on icon "Next" at bounding box center [665, 181] width 17 height 17
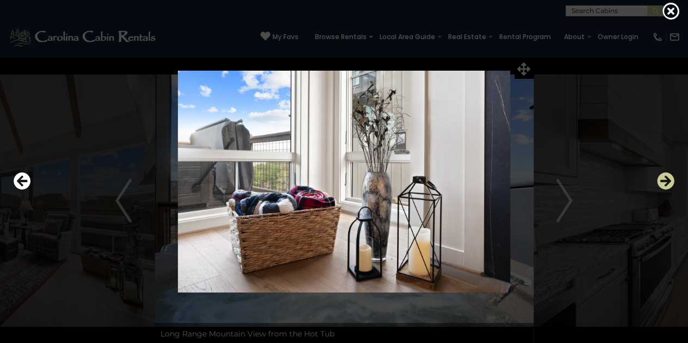
click at [663, 180] on icon "Next" at bounding box center [665, 181] width 17 height 17
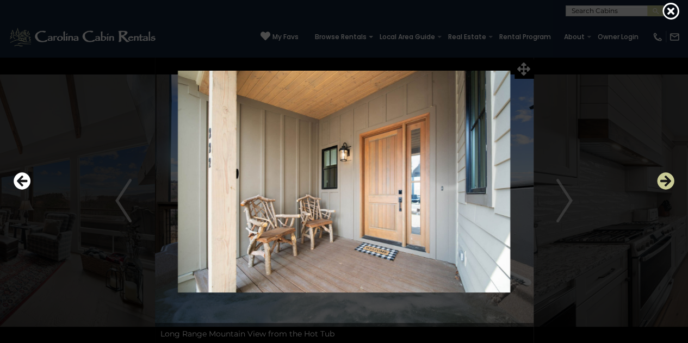
click at [663, 180] on icon "Next" at bounding box center [665, 181] width 17 height 17
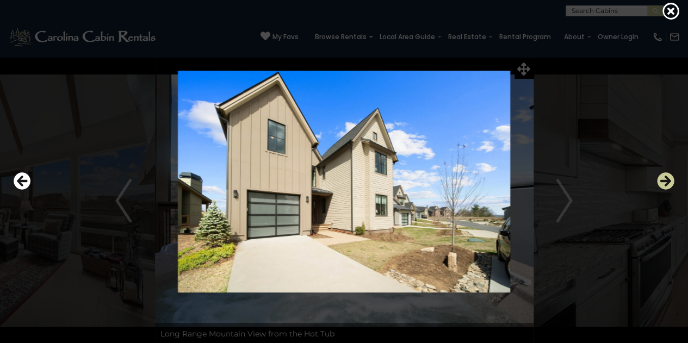
click at [663, 180] on icon "Next" at bounding box center [665, 181] width 17 height 17
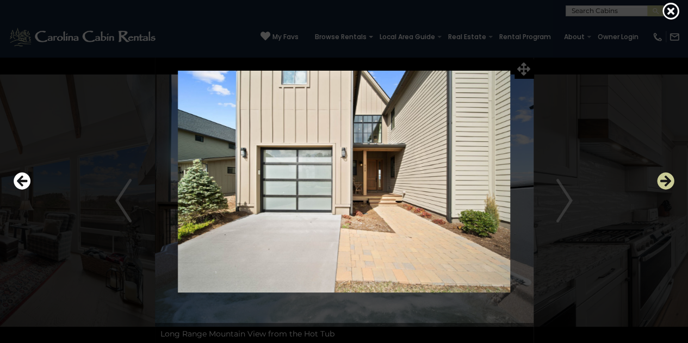
click at [663, 180] on icon "Next" at bounding box center [665, 181] width 17 height 17
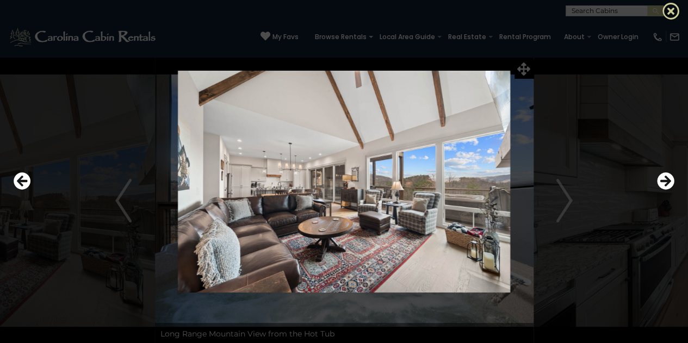
click at [672, 15] on icon at bounding box center [671, 10] width 17 height 17
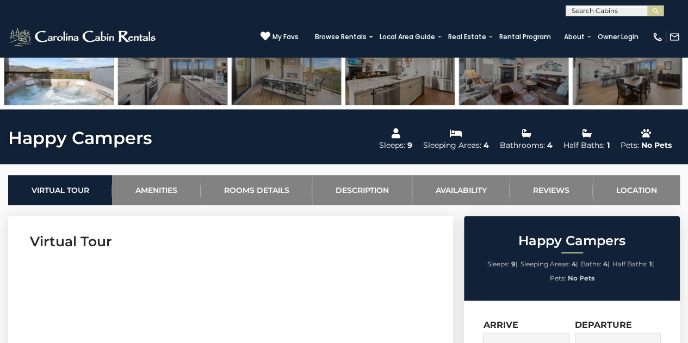
scroll to position [319, 0]
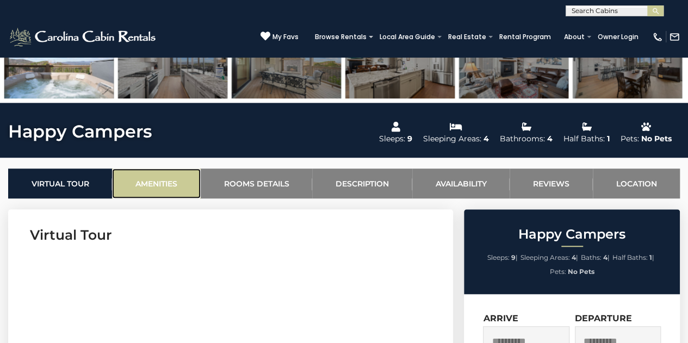
click at [177, 185] on link "Amenities" at bounding box center [156, 184] width 88 height 30
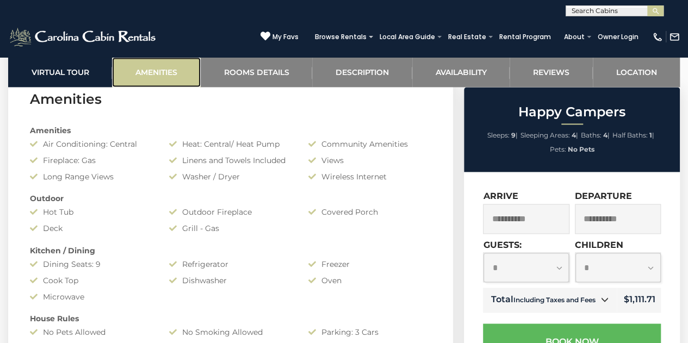
scroll to position [787, 0]
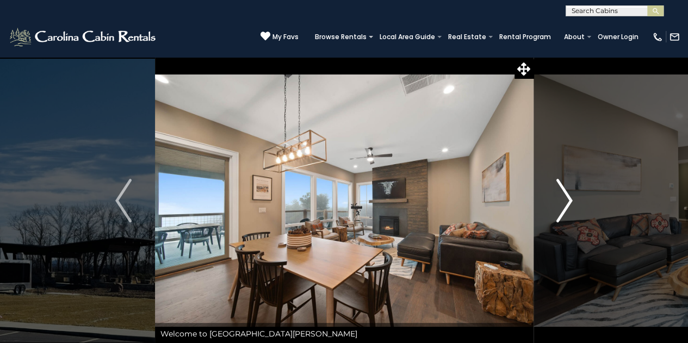
click at [572, 204] on button "Next" at bounding box center [564, 201] width 63 height 288
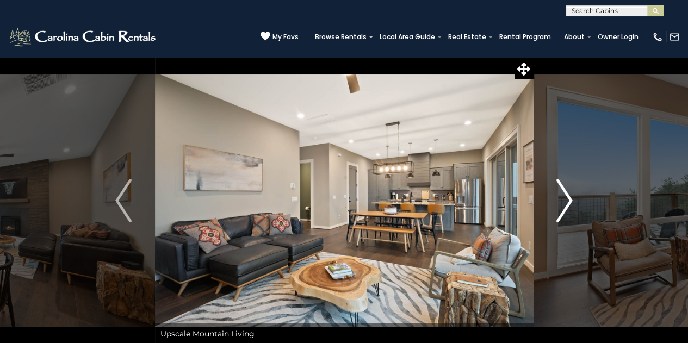
click at [572, 204] on button "Next" at bounding box center [564, 201] width 63 height 288
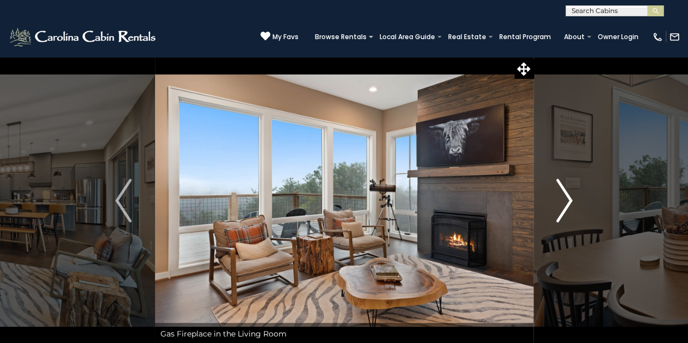
click at [572, 204] on button "Next" at bounding box center [564, 201] width 63 height 288
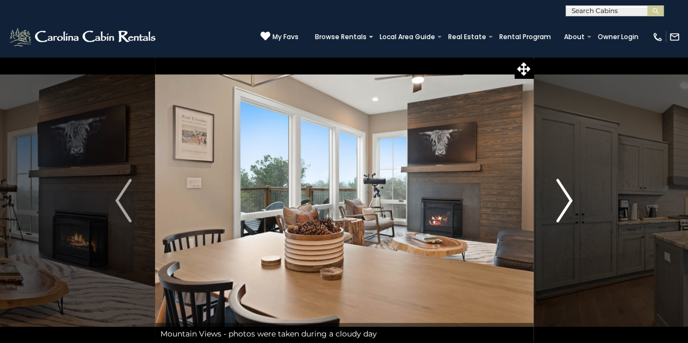
click at [572, 204] on button "Next" at bounding box center [564, 201] width 63 height 288
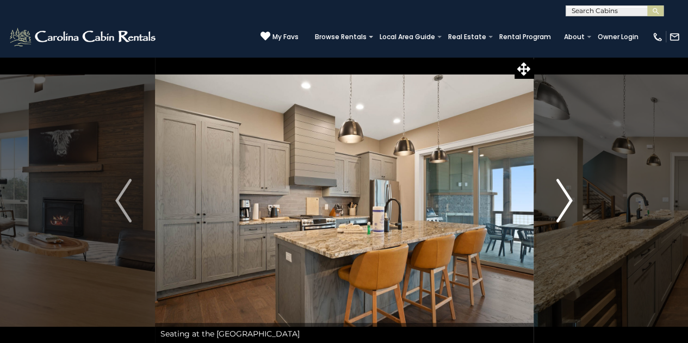
click at [572, 204] on button "Next" at bounding box center [564, 201] width 63 height 288
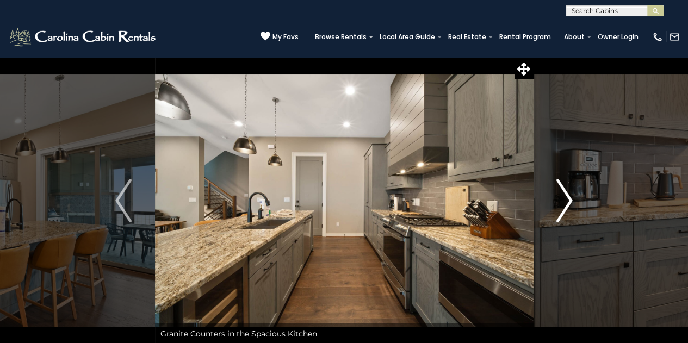
click at [572, 204] on button "Next" at bounding box center [564, 201] width 63 height 288
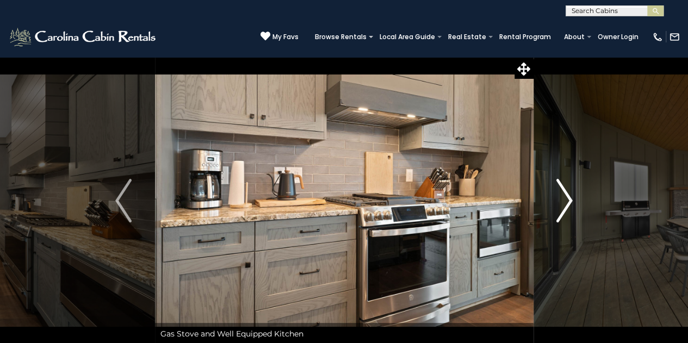
click at [572, 204] on button "Next" at bounding box center [564, 201] width 63 height 288
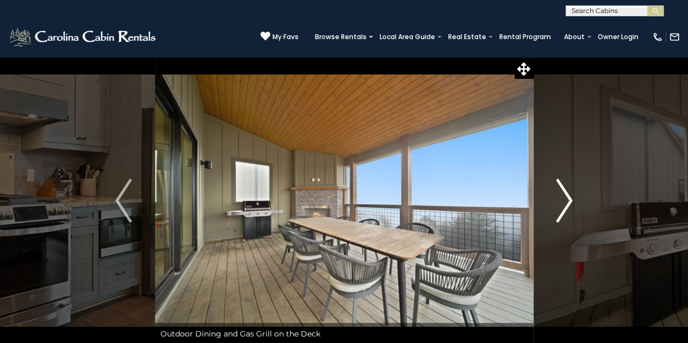
click at [572, 204] on button "Next" at bounding box center [564, 201] width 63 height 288
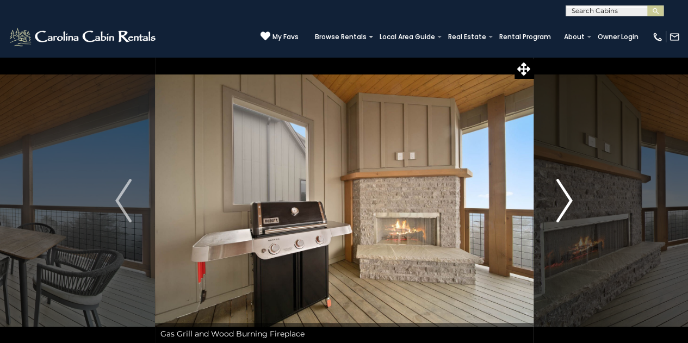
click at [572, 204] on button "Next" at bounding box center [564, 201] width 63 height 288
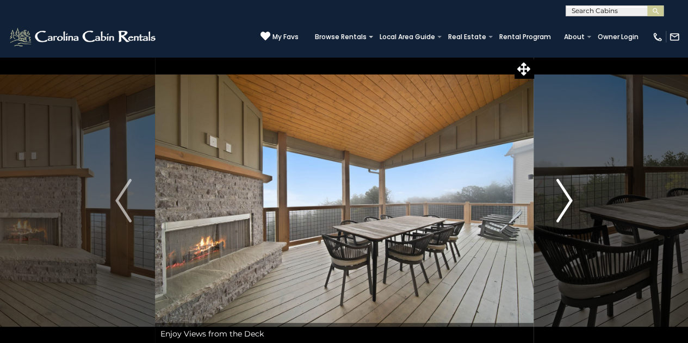
click at [572, 204] on button "Next" at bounding box center [564, 201] width 63 height 288
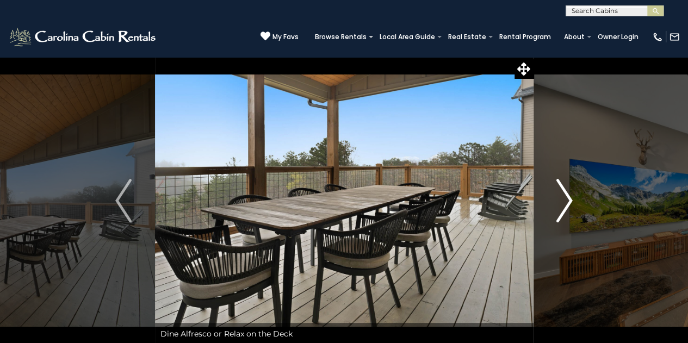
click at [572, 204] on button "Next" at bounding box center [564, 201] width 63 height 288
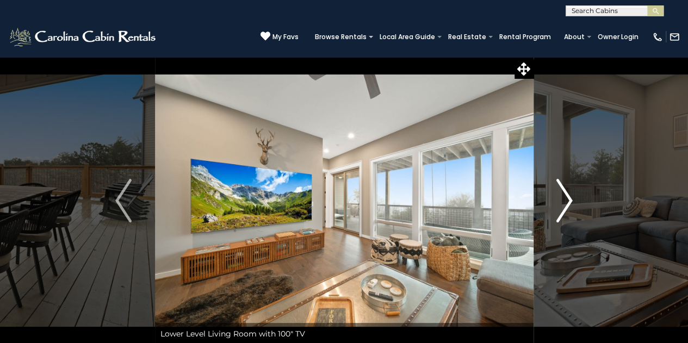
click at [572, 204] on button "Next" at bounding box center [564, 201] width 63 height 288
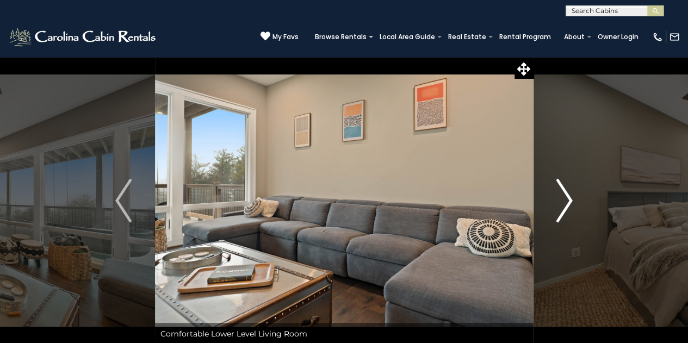
click at [572, 204] on button "Next" at bounding box center [564, 201] width 63 height 288
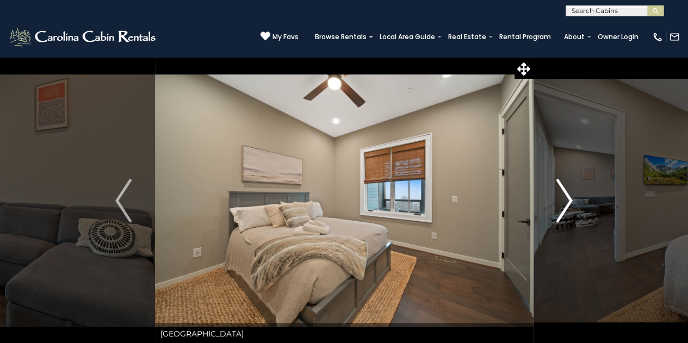
click at [572, 204] on button "Next" at bounding box center [564, 201] width 63 height 288
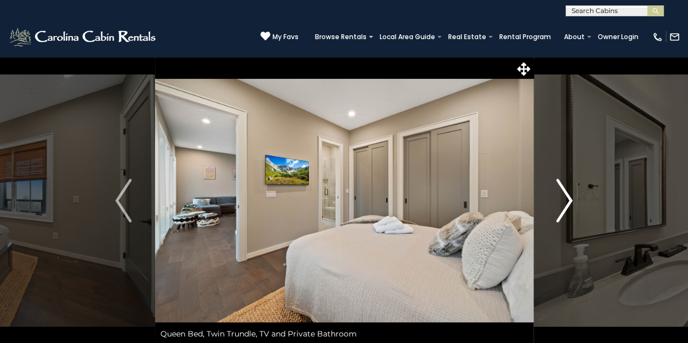
click at [572, 204] on button "Next" at bounding box center [564, 201] width 63 height 288
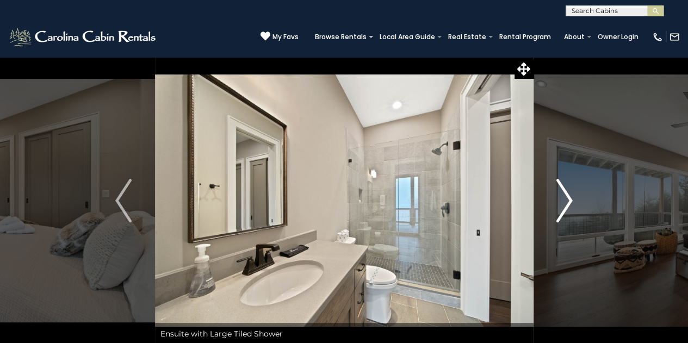
click at [572, 204] on button "Next" at bounding box center [564, 201] width 63 height 288
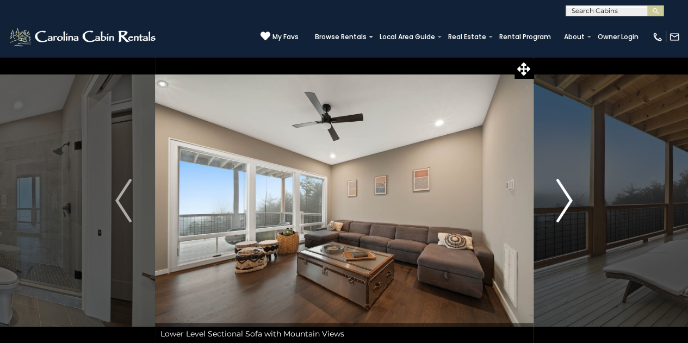
click at [572, 204] on button "Next" at bounding box center [564, 201] width 63 height 288
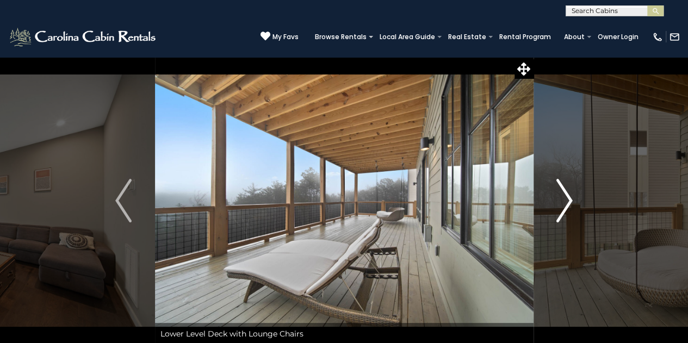
click at [572, 204] on button "Next" at bounding box center [564, 201] width 63 height 288
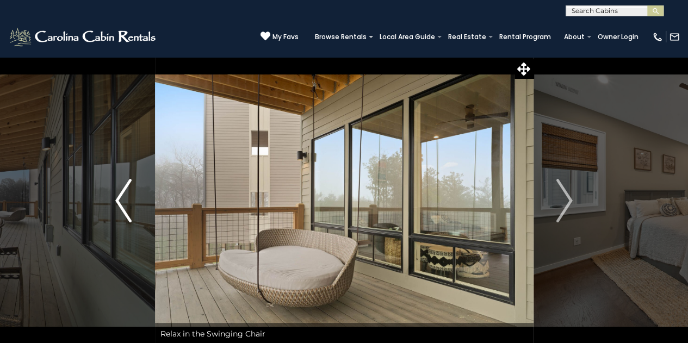
click at [125, 212] on img "Previous" at bounding box center [123, 201] width 16 height 44
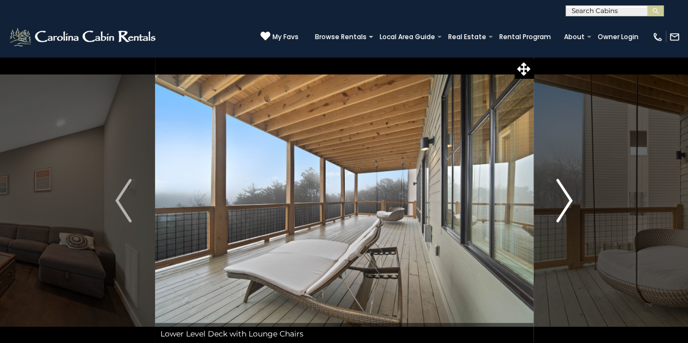
click at [563, 199] on img "Next" at bounding box center [564, 201] width 16 height 44
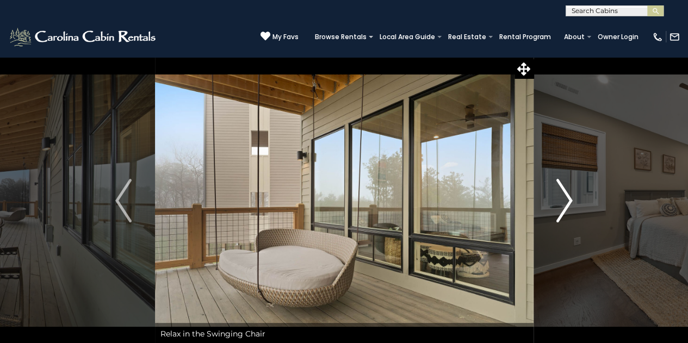
click at [563, 199] on img "Next" at bounding box center [564, 201] width 16 height 44
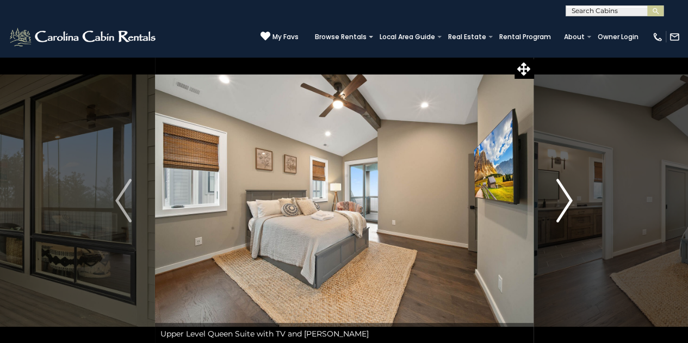
click at [563, 199] on img "Next" at bounding box center [564, 201] width 16 height 44
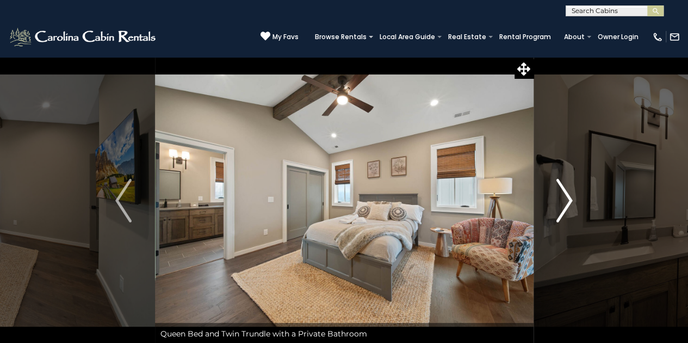
click at [563, 199] on img "Next" at bounding box center [564, 201] width 16 height 44
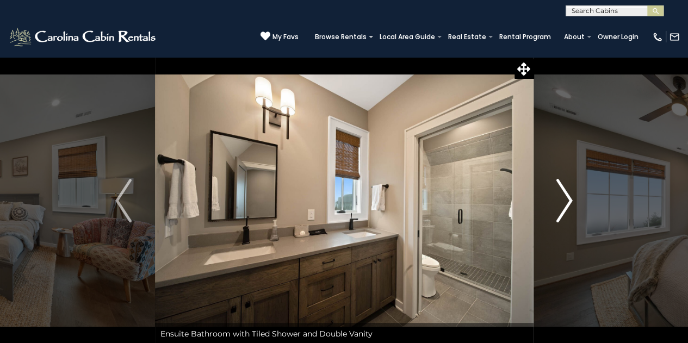
click at [563, 199] on img "Next" at bounding box center [564, 201] width 16 height 44
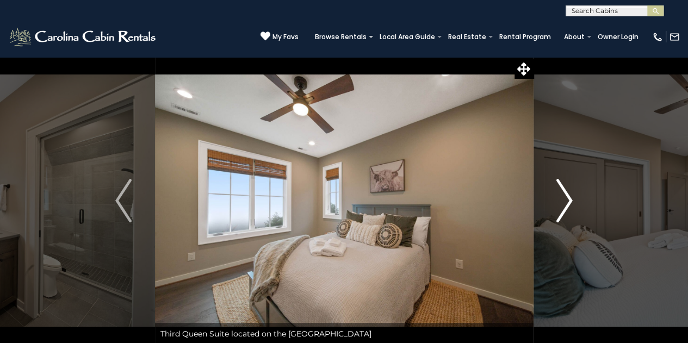
click at [563, 199] on img "Next" at bounding box center [564, 201] width 16 height 44
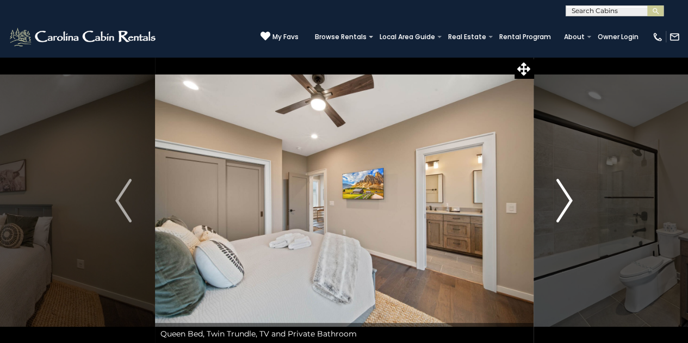
click at [563, 199] on img "Next" at bounding box center [564, 201] width 16 height 44
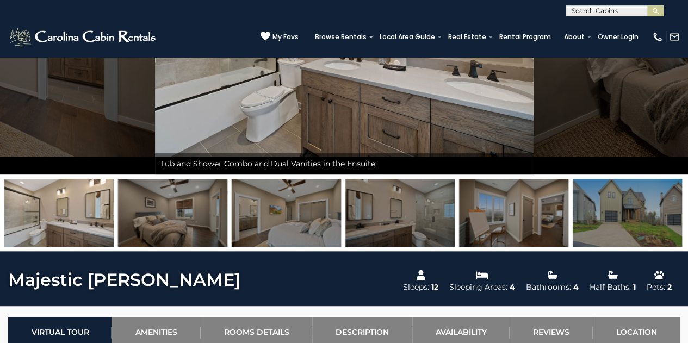
scroll to position [154, 0]
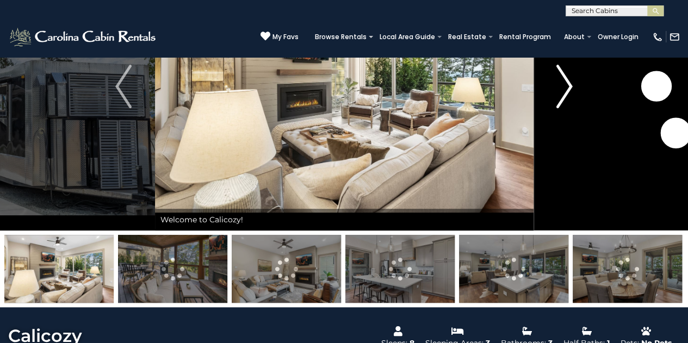
click at [570, 87] on img "Next" at bounding box center [564, 87] width 16 height 44
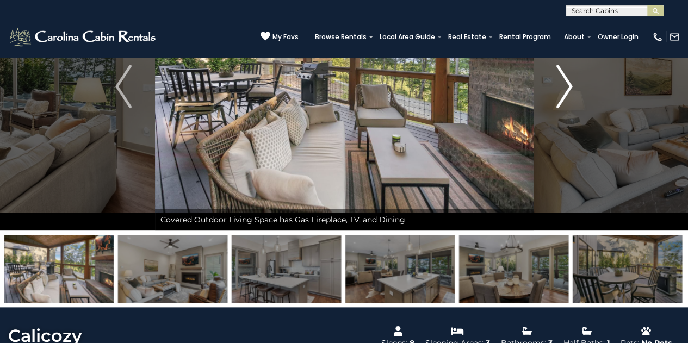
click at [570, 87] on img "Next" at bounding box center [564, 87] width 16 height 44
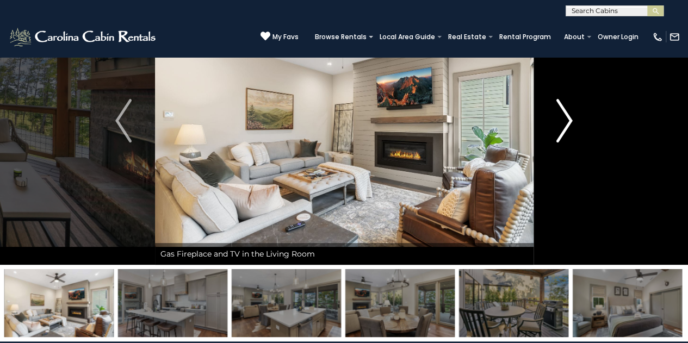
scroll to position [77, 0]
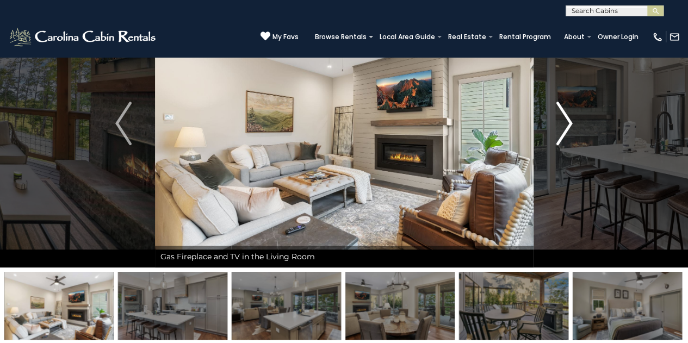
click at [572, 116] on button "Next" at bounding box center [564, 123] width 63 height 288
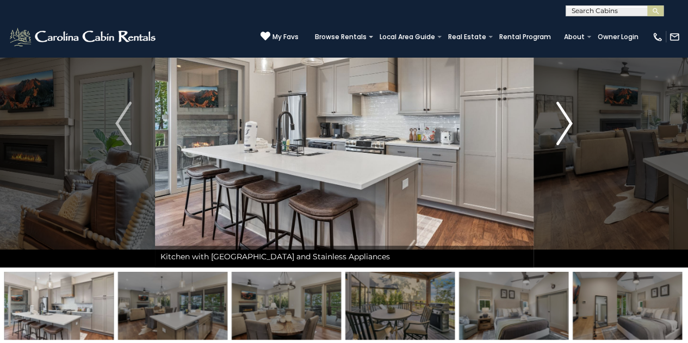
click at [570, 120] on img "Next" at bounding box center [564, 124] width 16 height 44
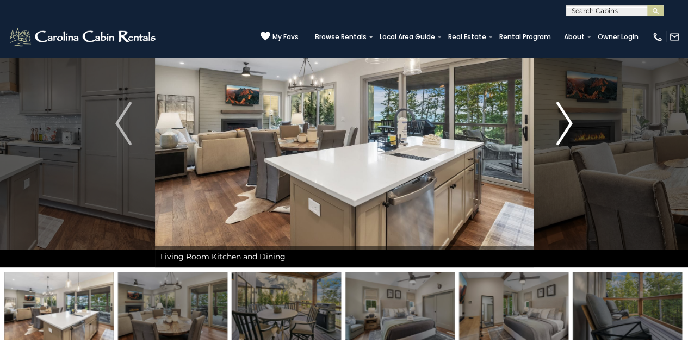
click at [570, 120] on img "Next" at bounding box center [564, 124] width 16 height 44
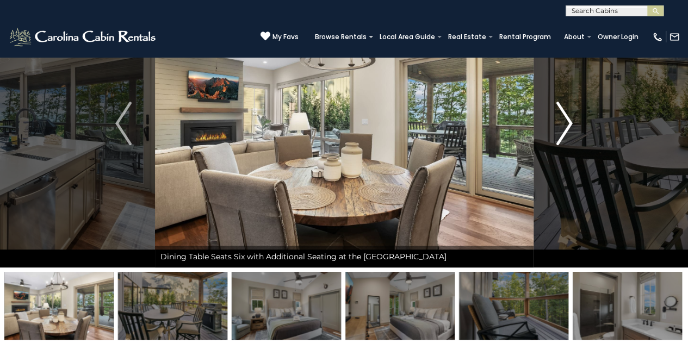
click at [570, 120] on img "Next" at bounding box center [564, 124] width 16 height 44
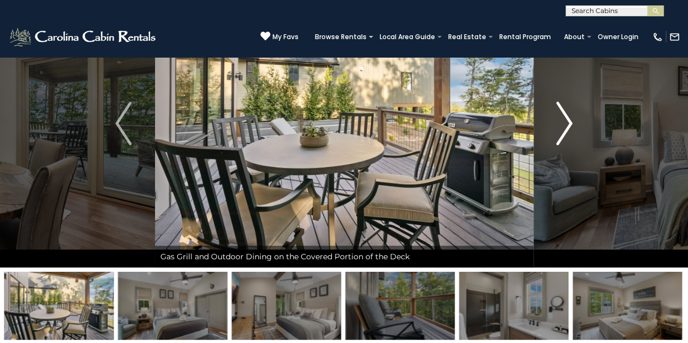
click at [570, 120] on img "Next" at bounding box center [564, 124] width 16 height 44
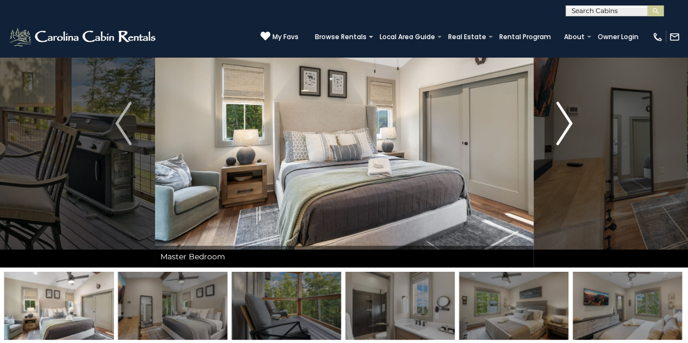
click at [570, 120] on img "Next" at bounding box center [564, 124] width 16 height 44
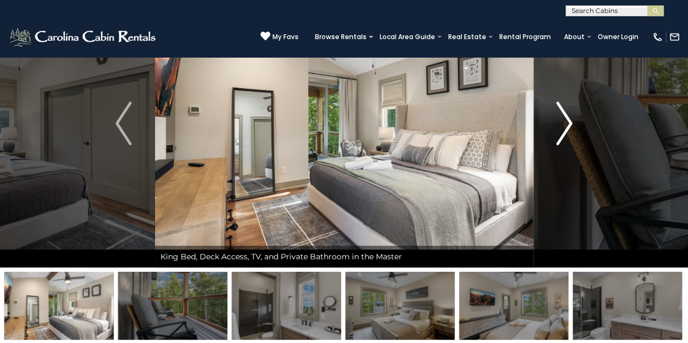
click at [570, 120] on img "Next" at bounding box center [564, 124] width 16 height 44
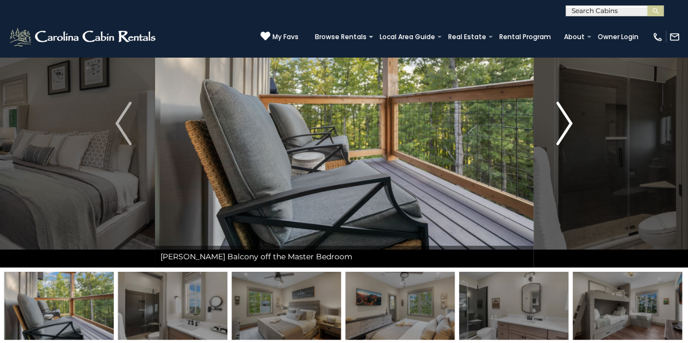
click at [570, 120] on img "Next" at bounding box center [564, 124] width 16 height 44
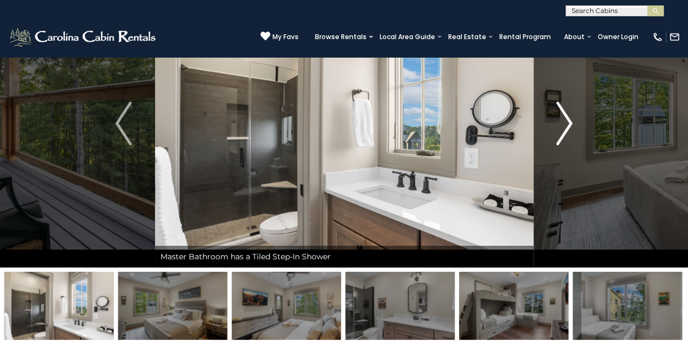
click at [570, 120] on img "Next" at bounding box center [564, 124] width 16 height 44
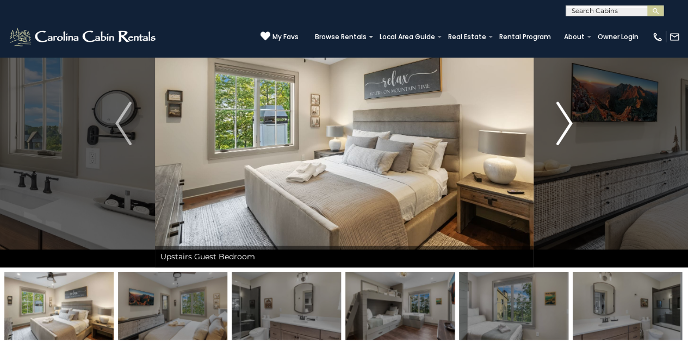
click at [570, 120] on img "Next" at bounding box center [564, 124] width 16 height 44
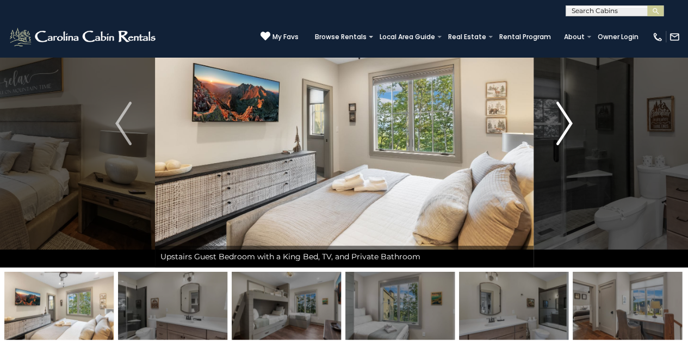
click at [570, 120] on img "Next" at bounding box center [564, 124] width 16 height 44
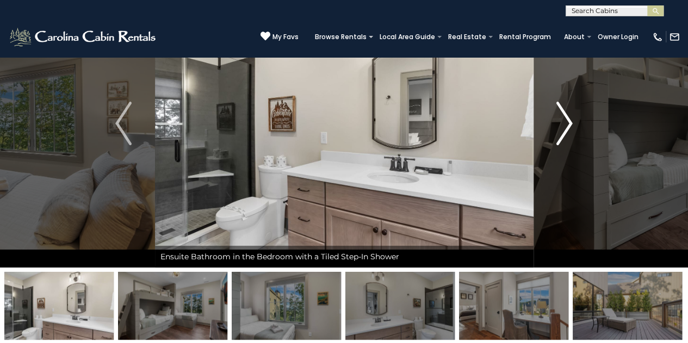
click at [570, 120] on img "Next" at bounding box center [564, 124] width 16 height 44
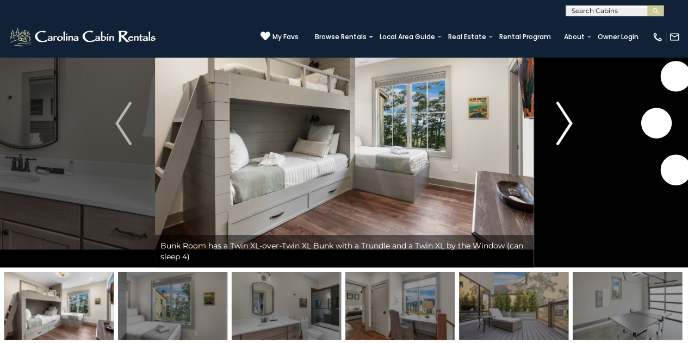
click at [570, 120] on img "Next" at bounding box center [564, 124] width 16 height 44
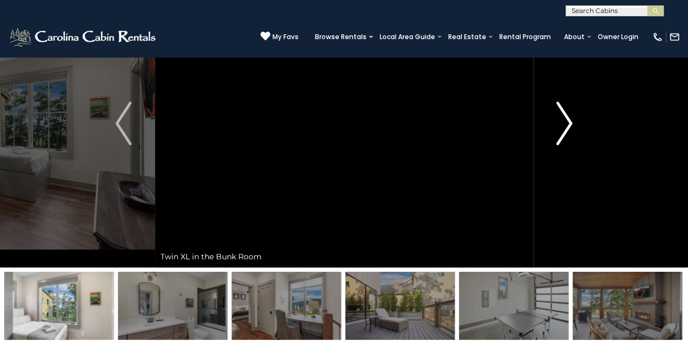
click at [570, 120] on img "Next" at bounding box center [564, 124] width 16 height 44
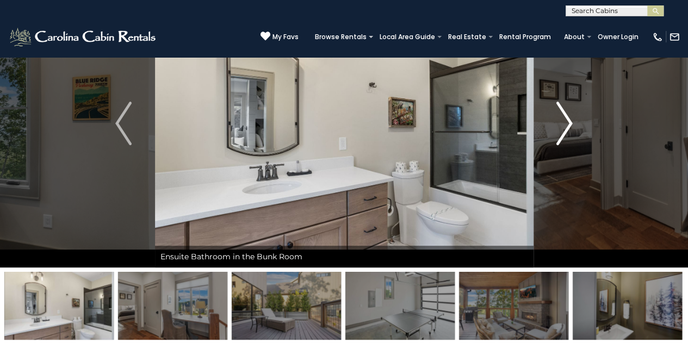
click at [570, 120] on img "Next" at bounding box center [564, 124] width 16 height 44
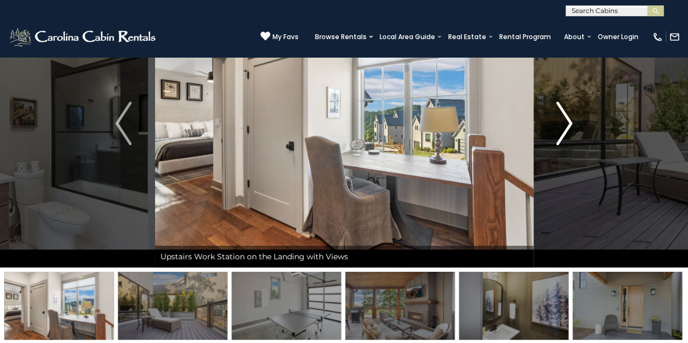
click at [570, 120] on img "Next" at bounding box center [564, 124] width 16 height 44
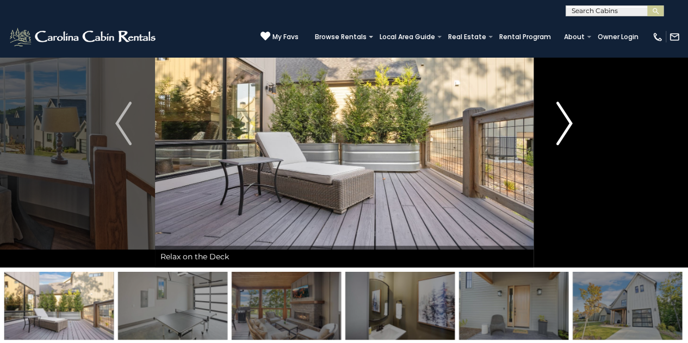
click at [570, 120] on img "Next" at bounding box center [564, 124] width 16 height 44
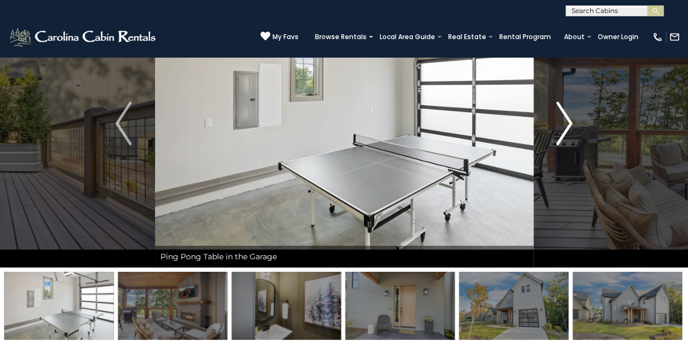
click at [570, 120] on img "Next" at bounding box center [564, 124] width 16 height 44
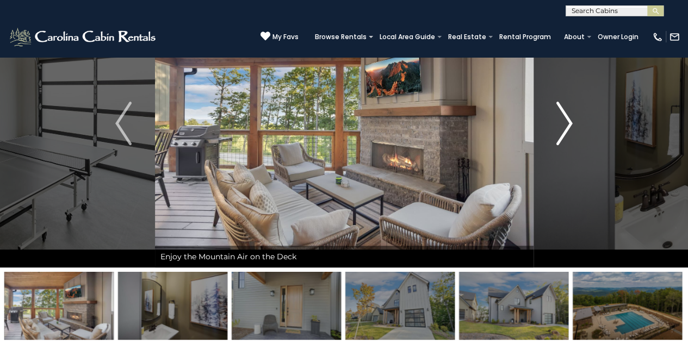
click at [570, 120] on img "Next" at bounding box center [564, 124] width 16 height 44
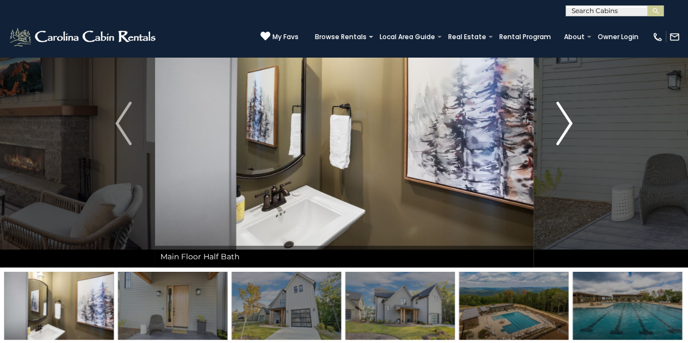
click at [570, 120] on img "Next" at bounding box center [564, 124] width 16 height 44
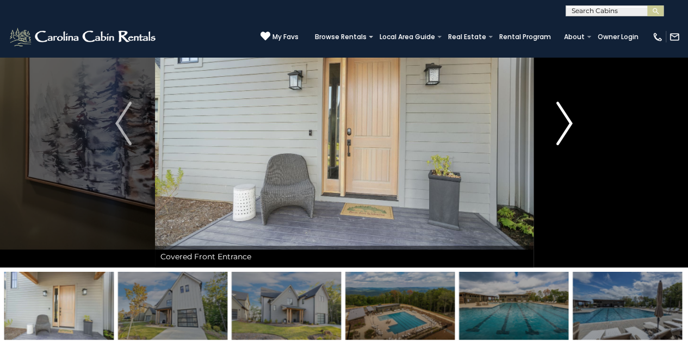
click at [570, 120] on img "Next" at bounding box center [564, 124] width 16 height 44
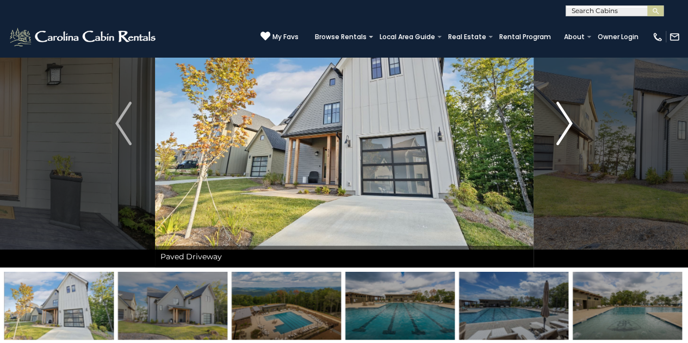
click at [570, 120] on img "Next" at bounding box center [564, 124] width 16 height 44
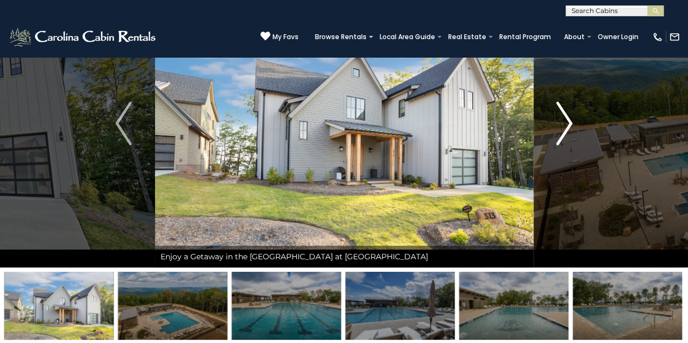
click at [570, 120] on img "Next" at bounding box center [564, 124] width 16 height 44
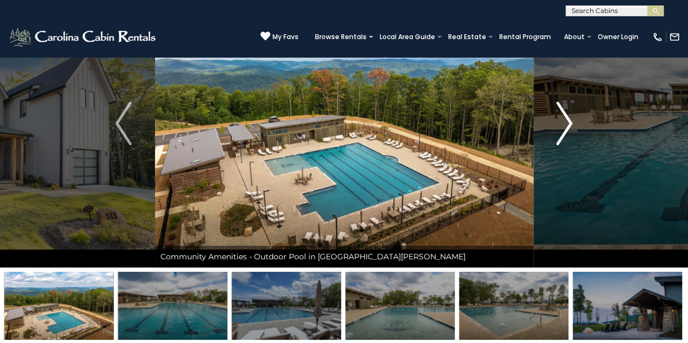
click at [570, 120] on img "Next" at bounding box center [564, 124] width 16 height 44
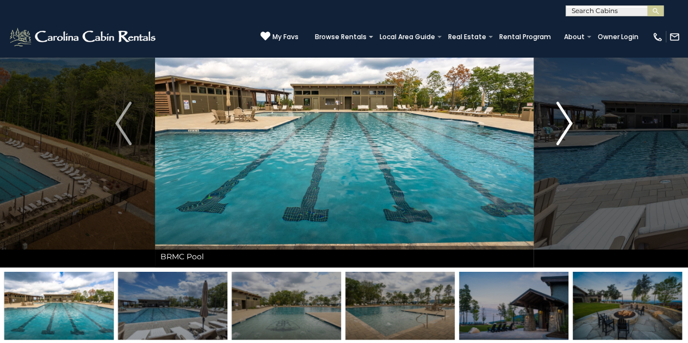
click at [570, 120] on img "Next" at bounding box center [564, 124] width 16 height 44
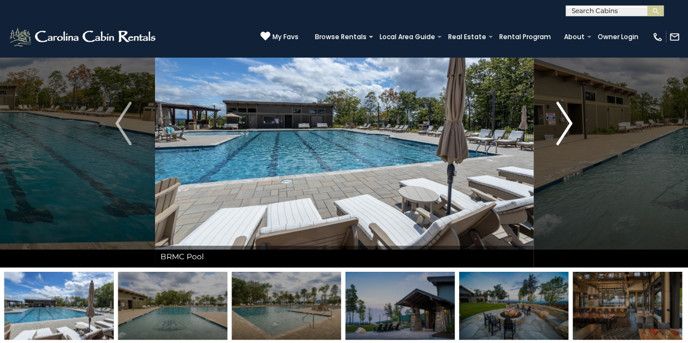
click at [570, 120] on img "Next" at bounding box center [564, 124] width 16 height 44
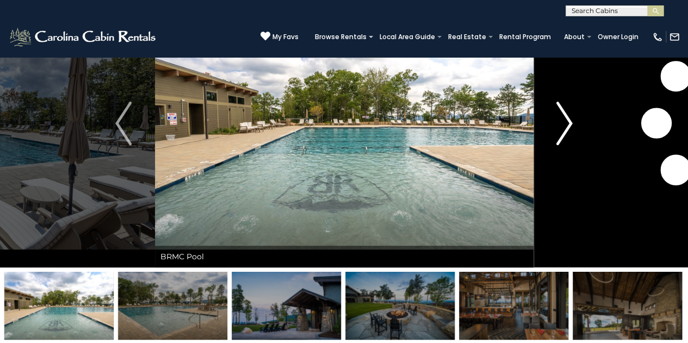
click at [570, 120] on img "Next" at bounding box center [564, 124] width 16 height 44
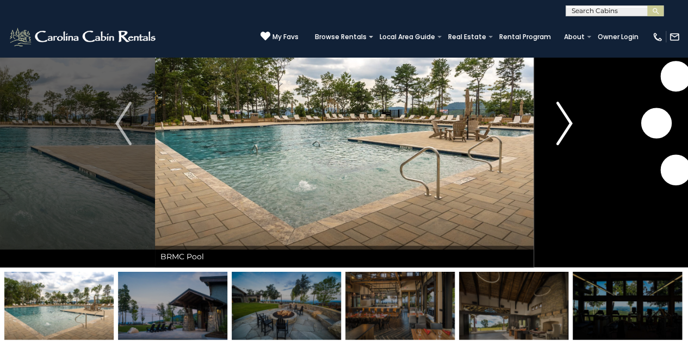
click at [570, 120] on img "Next" at bounding box center [564, 124] width 16 height 44
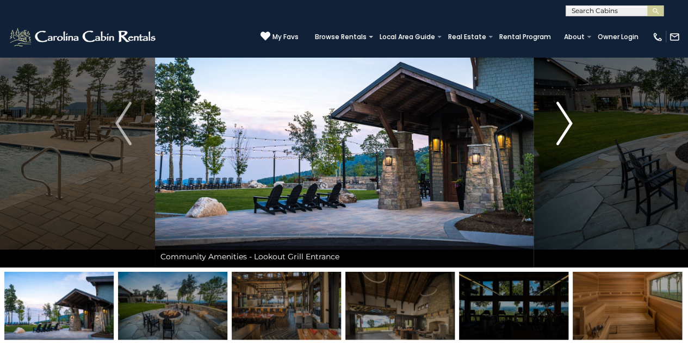
click at [570, 120] on img "Next" at bounding box center [564, 124] width 16 height 44
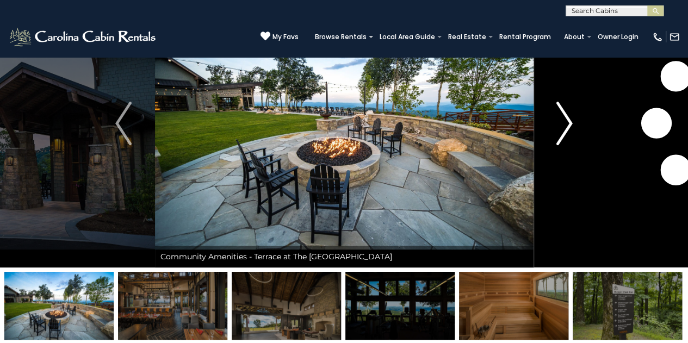
click at [570, 120] on img "Next" at bounding box center [564, 124] width 16 height 44
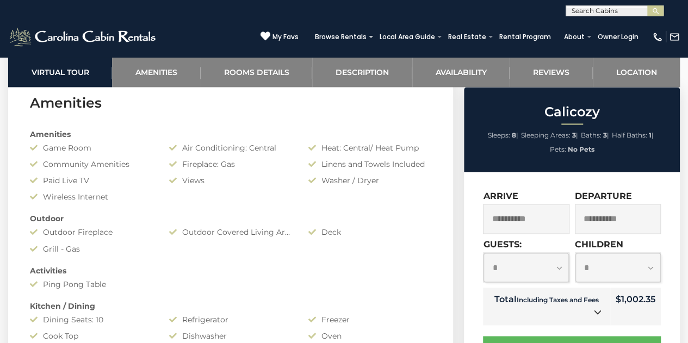
scroll to position [785, 0]
